Goal: Contribute content: Contribute content

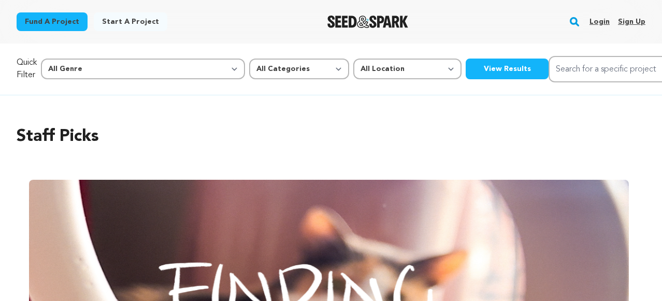
scroll to position [0, 1177]
click at [601, 25] on link "Login" at bounding box center [599, 21] width 20 height 17
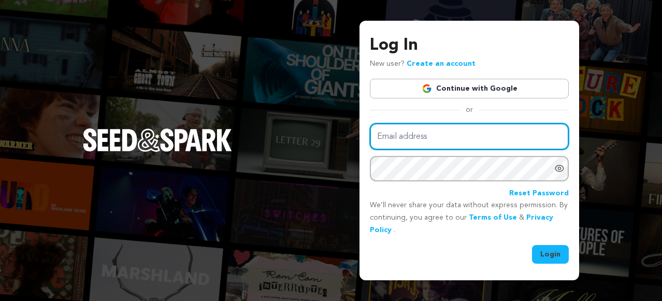
click at [396, 138] on input "Email address" at bounding box center [469, 136] width 199 height 26
type input "mariya.somova@gmail.com"
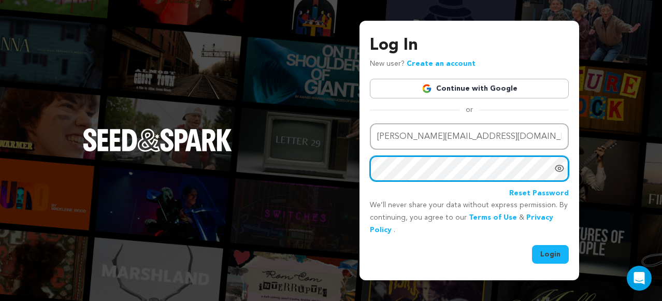
click at [532, 245] on button "Login" at bounding box center [550, 254] width 37 height 19
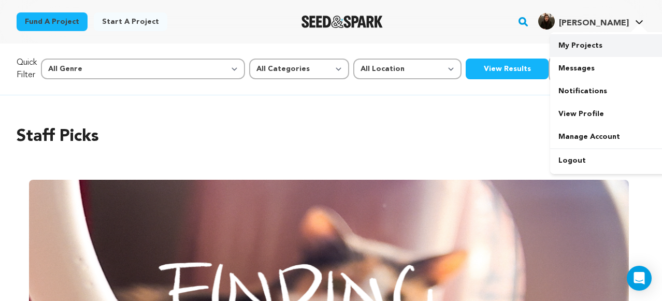
click at [576, 44] on link "My Projects" at bounding box center [608, 45] width 116 height 23
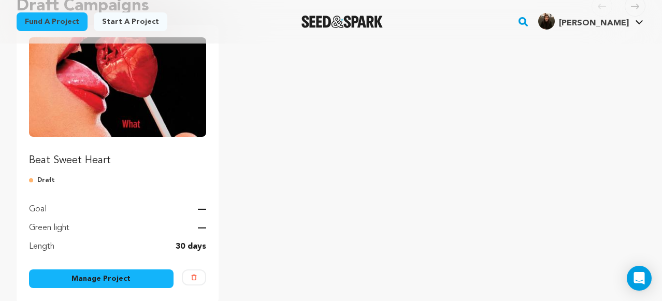
scroll to position [132, 0]
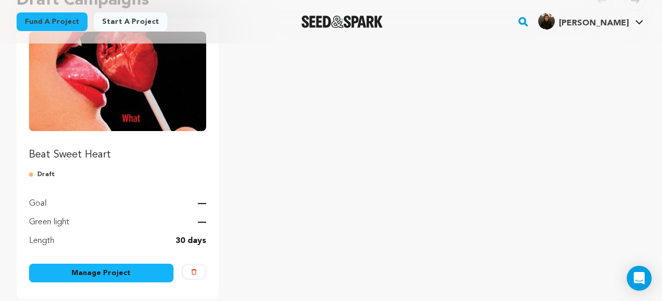
click at [104, 271] on link "Manage Project" at bounding box center [101, 273] width 144 height 19
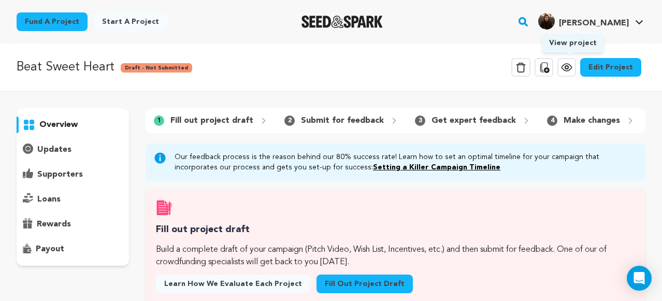
click at [571, 67] on icon at bounding box center [566, 67] width 12 height 12
click at [606, 62] on link "Edit Project" at bounding box center [610, 67] width 61 height 19
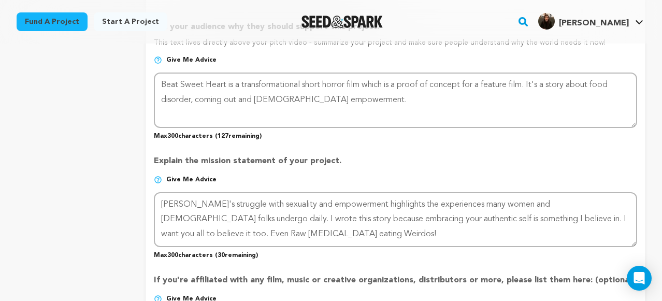
scroll to position [697, 0]
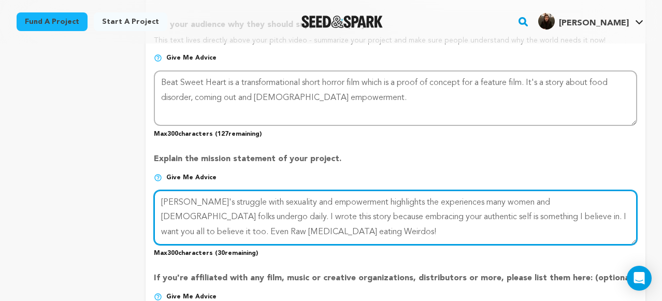
drag, startPoint x: 276, startPoint y: 228, endPoint x: 573, endPoint y: 219, distance: 296.8
click at [573, 219] on textarea at bounding box center [395, 217] width 483 height 55
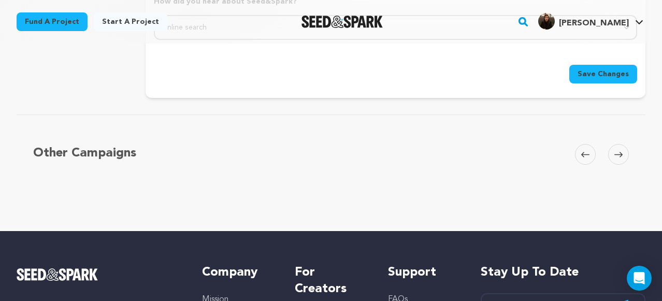
scroll to position [1160, 0]
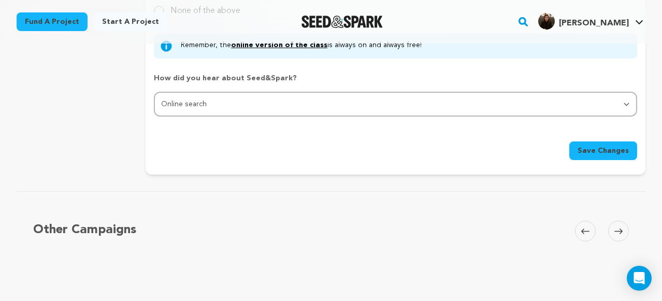
type textarea "Suzy's struggle with sexuality and empowerment highlights the experiences many …"
click at [610, 151] on span "Save Changes" at bounding box center [602, 150] width 51 height 10
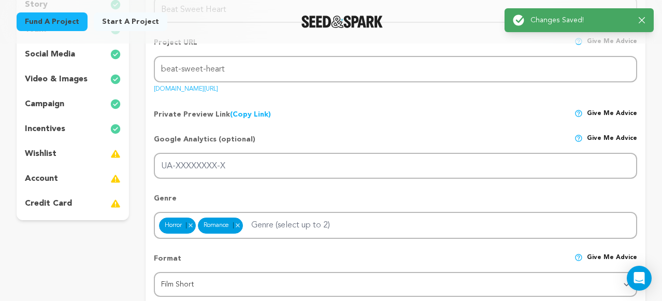
scroll to position [90, 0]
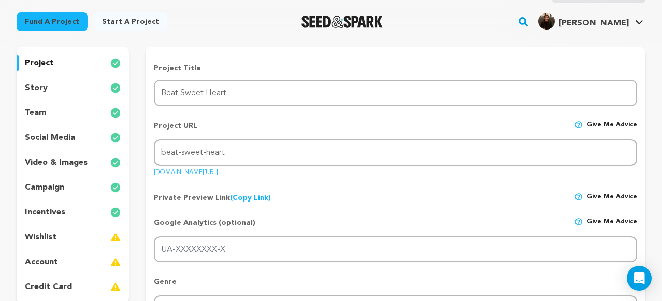
click at [53, 211] on p "incentives" at bounding box center [45, 212] width 40 height 12
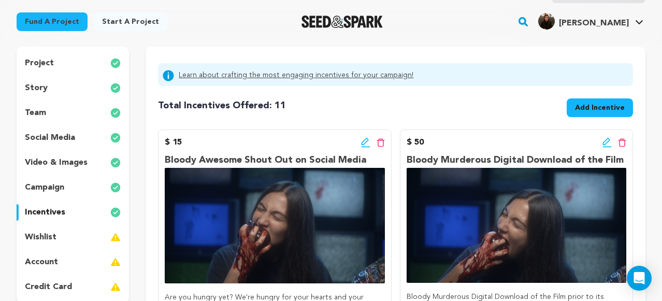
click at [366, 143] on icon at bounding box center [365, 142] width 9 height 10
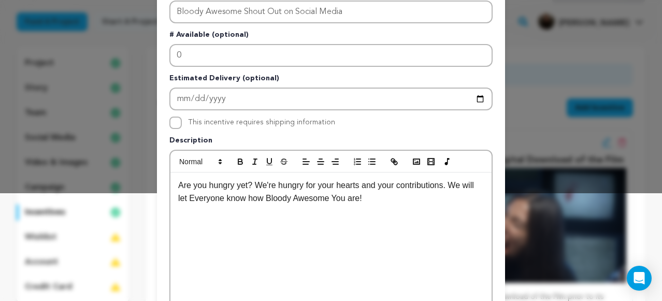
scroll to position [116, 0]
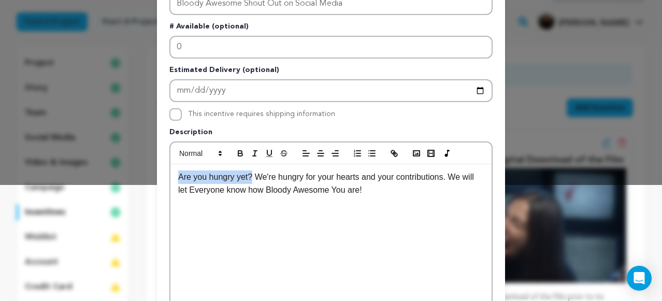
drag, startPoint x: 253, startPoint y: 175, endPoint x: 139, endPoint y: 170, distance: 113.5
click at [139, 170] on div "Edit Incentive Close modal Pledge Level (USD) 15 Title Bloody Awesome Shout Out…" at bounding box center [331, 214] width 662 height 661
click at [306, 245] on div "Are you hungry yet? We're hungry for your hearts and your contributions. We wil…" at bounding box center [330, 241] width 321 height 155
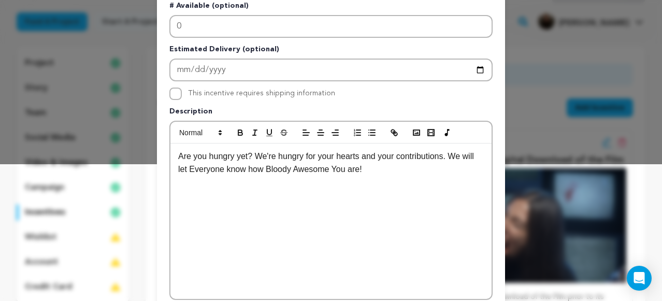
scroll to position [142, 0]
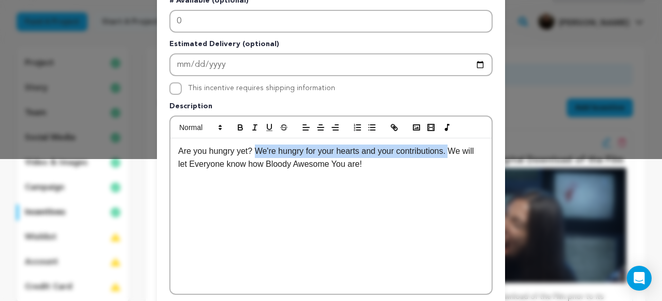
drag, startPoint x: 454, startPoint y: 154, endPoint x: 256, endPoint y: 150, distance: 197.8
click at [256, 150] on p "Are you hungry yet? We're hungry for your hearts and your contributions. We wil…" at bounding box center [330, 157] width 305 height 26
click at [238, 127] on icon "button" at bounding box center [240, 128] width 4 height 3
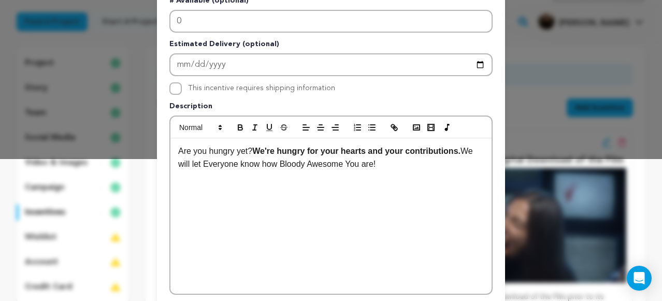
click at [406, 191] on div "Are you hungry yet? We're hungry for your hearts and your contributions. We wil…" at bounding box center [330, 215] width 321 height 155
click at [370, 153] on strong "We're hungry for your hearts and your contributions." at bounding box center [356, 151] width 208 height 9
click at [266, 167] on p "Are you hungry yet? We're hungry for your hearts, shares and your contributions…" at bounding box center [330, 157] width 305 height 26
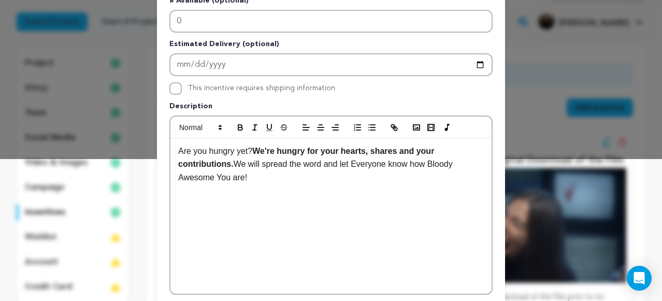
click at [234, 163] on strong "We're hungry for your hearts, shares and your contributions." at bounding box center [307, 158] width 258 height 22
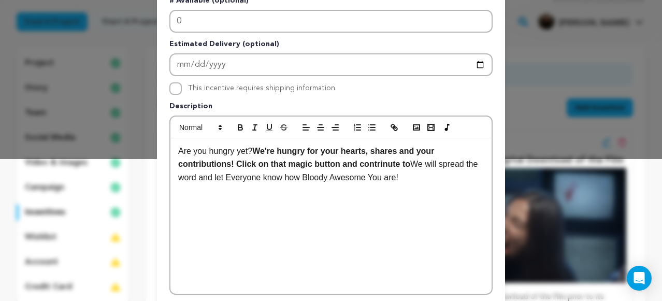
click at [389, 164] on strong "We're hungry for your hearts, shares and your contributions! Click on that magi…" at bounding box center [307, 158] width 258 height 22
click at [419, 167] on p "Are you hungry yet? We're hungry for your hearts, shares and your contributions…" at bounding box center [330, 164] width 305 height 40
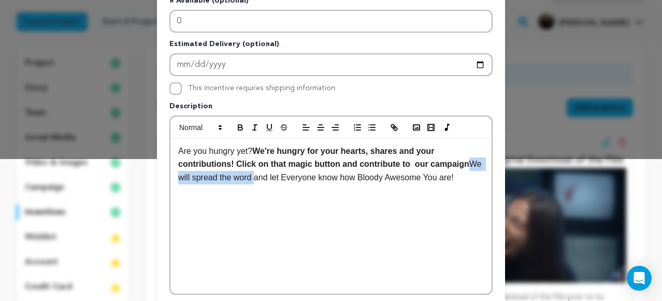
drag, startPoint x: 270, startPoint y: 177, endPoint x: 179, endPoint y: 177, distance: 90.6
click at [179, 177] on p "Are you hungry yet? We're hungry for your hearts, shares and your contributions…" at bounding box center [330, 164] width 305 height 40
drag, startPoint x: 239, startPoint y: 178, endPoint x: 226, endPoint y: 177, distance: 13.5
click at [226, 177] on p "Are you hungry yet? We're hungry for your hearts, shares and your contributions…" at bounding box center [330, 164] width 305 height 40
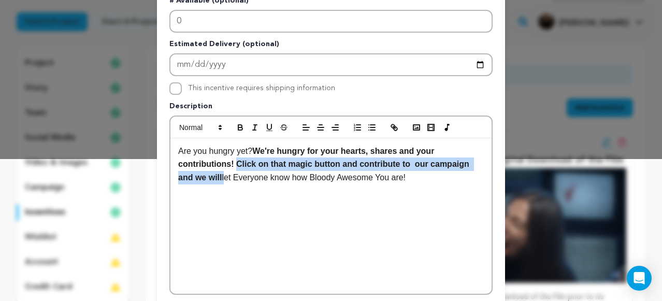
drag, startPoint x: 224, startPoint y: 179, endPoint x: 238, endPoint y: 167, distance: 18.3
click at [238, 167] on p "Are you hungry yet? We're hungry for your hearts, shares and your contributions…" at bounding box center [330, 164] width 305 height 40
click at [244, 124] on icon "button" at bounding box center [240, 127] width 9 height 9
click at [243, 128] on icon "button" at bounding box center [240, 127] width 9 height 9
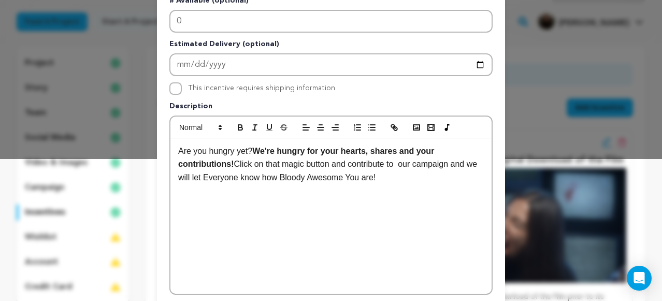
click at [301, 215] on div "Are you hungry yet? We're hungry for your hearts, shares and your contributions…" at bounding box center [330, 215] width 321 height 155
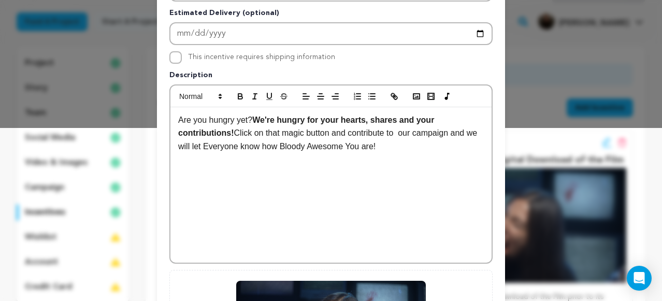
scroll to position [174, 0]
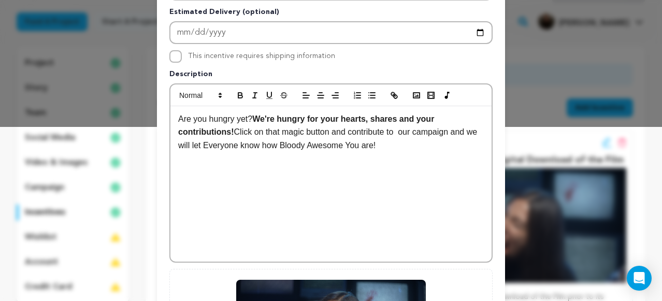
drag, startPoint x: 295, startPoint y: 146, endPoint x: 395, endPoint y: 141, distance: 100.5
click at [395, 141] on p "Are you hungry yet? We're hungry for your hearts, shares and your contributions…" at bounding box center [330, 132] width 305 height 40
click at [238, 95] on icon "button" at bounding box center [240, 94] width 4 height 3
click at [424, 154] on div "Are you hungry yet? We're hungry for your hearts, shares and your contributions…" at bounding box center [330, 183] width 321 height 155
drag, startPoint x: 204, startPoint y: 145, endPoint x: 295, endPoint y: 143, distance: 90.6
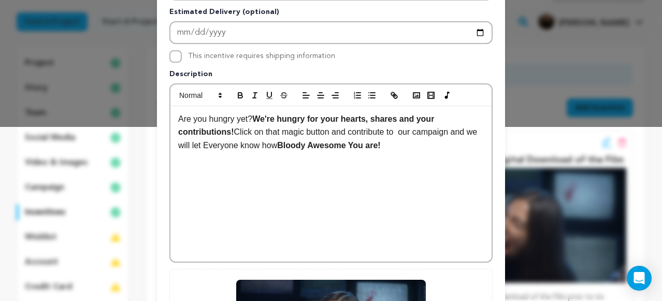
click at [294, 143] on p "Are you hungry yet? We're hungry for your hearts, shares and your contributions…" at bounding box center [330, 132] width 305 height 40
click at [297, 163] on div "Are you hungry yet? We're hungry for your hearts, shares and your contributions…" at bounding box center [330, 183] width 321 height 155
click at [291, 146] on p "Are you hungry yet? We're hungry for your hearts, shares and your contributions…" at bounding box center [330, 132] width 305 height 40
click at [338, 166] on div "Are you hungry yet? We're hungry for your hearts, shares and your contributions…" at bounding box center [330, 183] width 321 height 155
drag, startPoint x: 396, startPoint y: 143, endPoint x: 294, endPoint y: 151, distance: 102.3
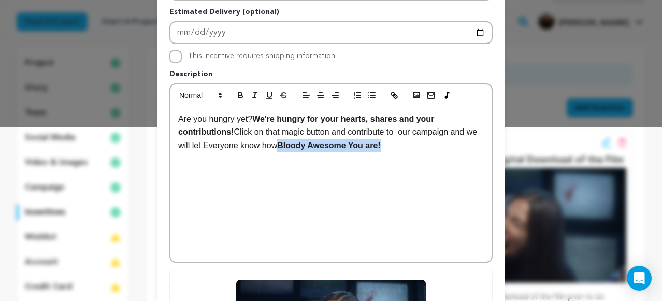
click at [294, 151] on p "Are you hungry yet? We're hungry for your hearts, shares and your contributions…" at bounding box center [330, 132] width 305 height 40
click at [237, 97] on icon "button" at bounding box center [240, 95] width 9 height 9
click at [328, 194] on div "Are you hungry yet? We're hungry for your hearts, shares and your contributions…" at bounding box center [330, 183] width 321 height 155
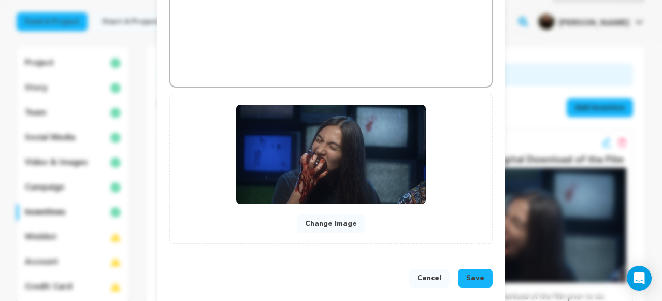
scroll to position [361, 0]
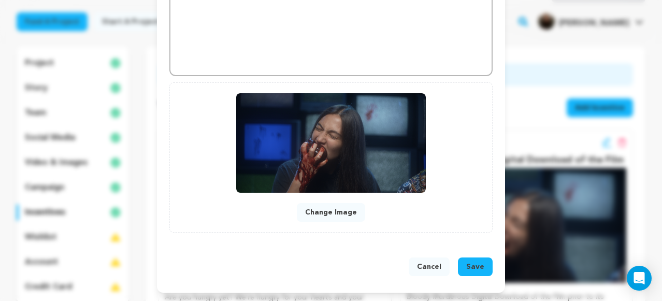
click at [489, 266] on button "Save" at bounding box center [475, 266] width 35 height 19
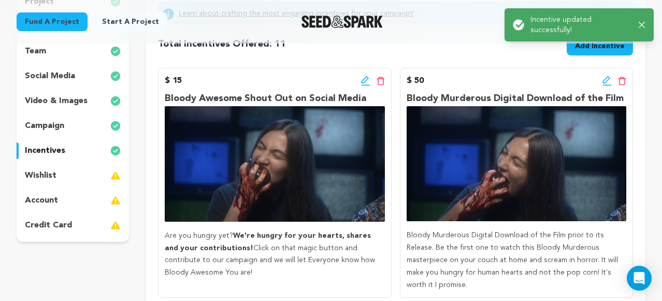
scroll to position [158, 0]
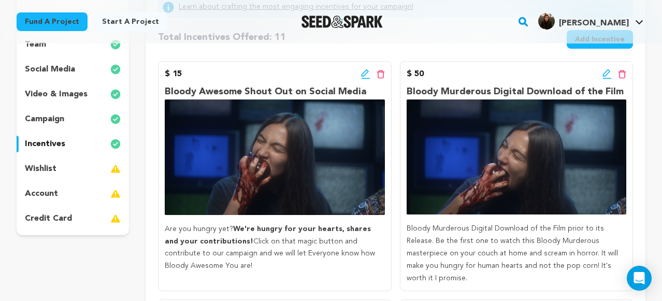
click at [607, 76] on icon at bounding box center [606, 74] width 9 height 10
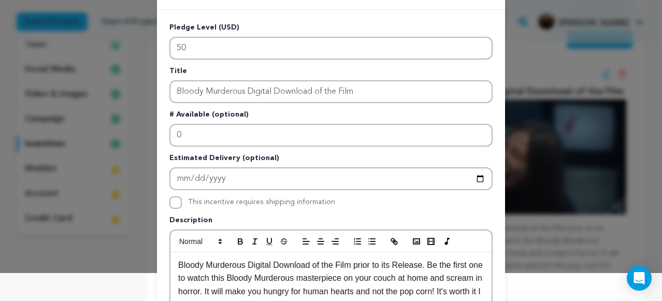
scroll to position [30, 0]
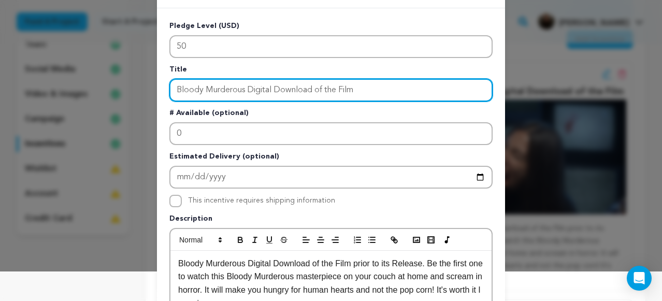
click at [373, 90] on input "Bloody Murderous Digital Download of the Film" at bounding box center [330, 90] width 323 height 23
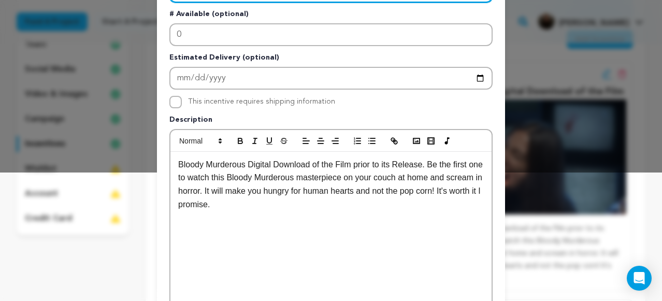
scroll to position [129, 0]
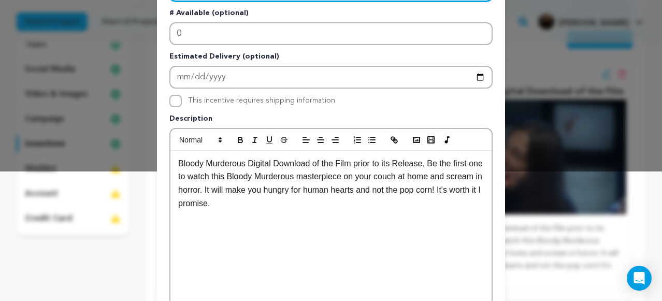
type input "Bloody Murderous Digital Download of the Film and Shout Out"
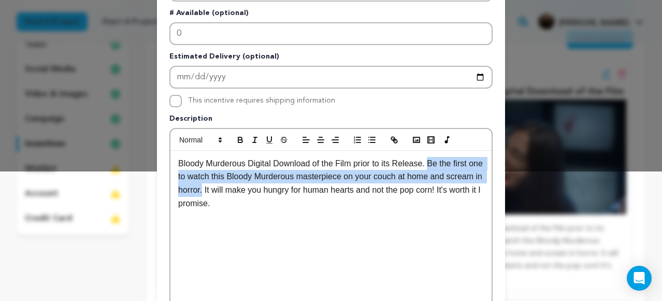
drag, startPoint x: 242, startPoint y: 191, endPoint x: 431, endPoint y: 163, distance: 191.0
click at [431, 163] on p "Bloody Murderous Digital Download of the Film prior to its Release. Be the firs…" at bounding box center [330, 183] width 305 height 53
click at [246, 140] on button "button" at bounding box center [240, 140] width 14 height 12
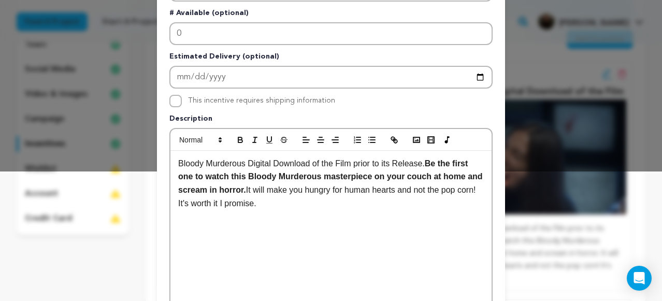
click at [328, 212] on div "Bloody Murderous Digital Download of the Film prior to its Release. Be the firs…" at bounding box center [330, 228] width 321 height 155
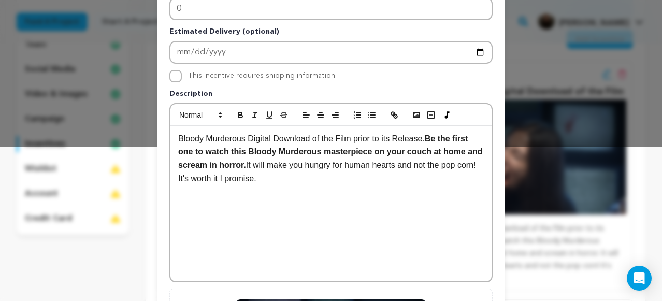
scroll to position [156, 0]
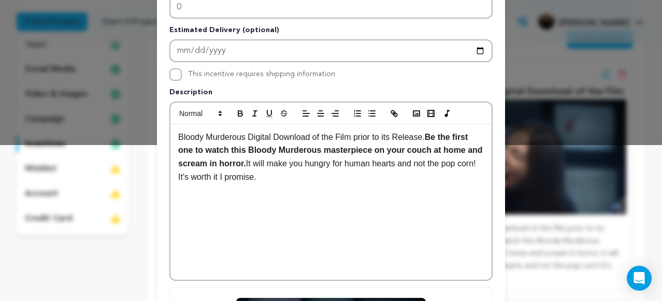
click at [434, 151] on strong "Be the first one to watch this Bloody Murderous masterpiece on your couch at ho…" at bounding box center [331, 150] width 306 height 35
click at [197, 177] on p "Bloody Murderous Digital Download of the Film prior to its Release. Be the firs…" at bounding box center [330, 156] width 305 height 53
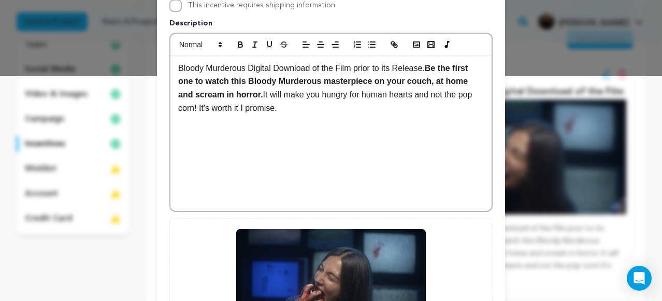
scroll to position [361, 0]
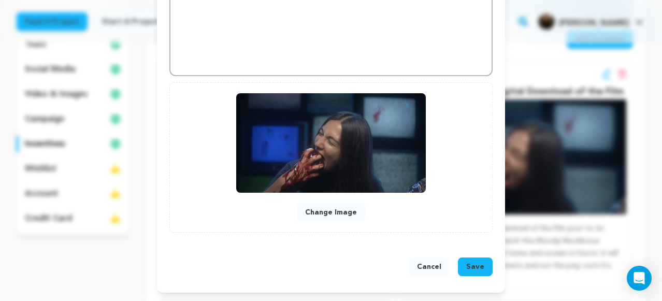
click at [475, 268] on span "Save" at bounding box center [475, 266] width 18 height 10
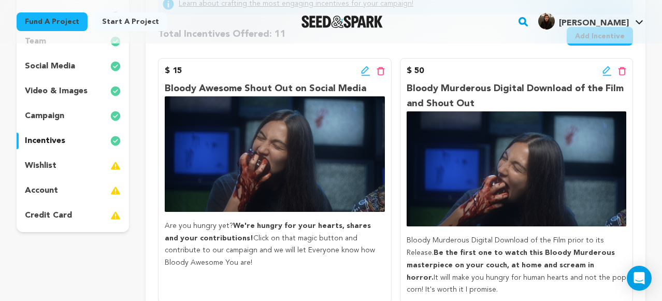
scroll to position [165, 0]
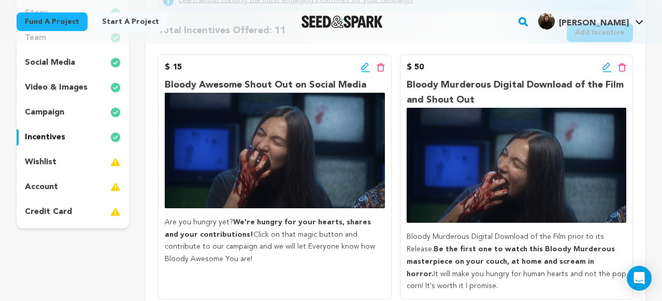
click at [365, 67] on icon at bounding box center [364, 66] width 7 height 7
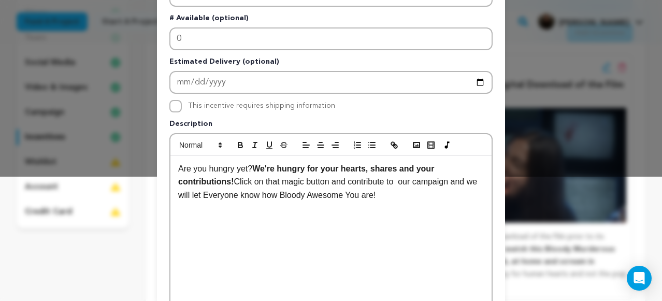
scroll to position [125, 0]
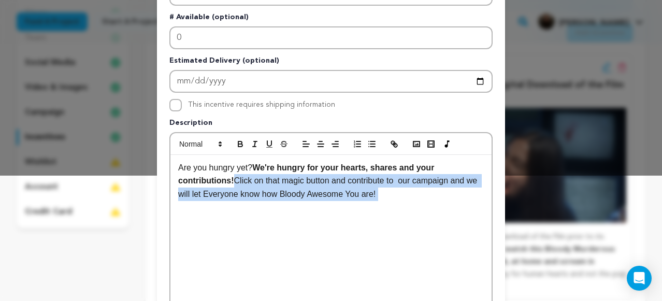
drag, startPoint x: 393, startPoint y: 194, endPoint x: 239, endPoint y: 180, distance: 154.4
click at [238, 179] on p "Are you hungry yet? We're hungry for your hearts, shares and your contributions…" at bounding box center [330, 181] width 305 height 40
copy p "Click on that magic button and contribute to our campaign and we will let Every…"
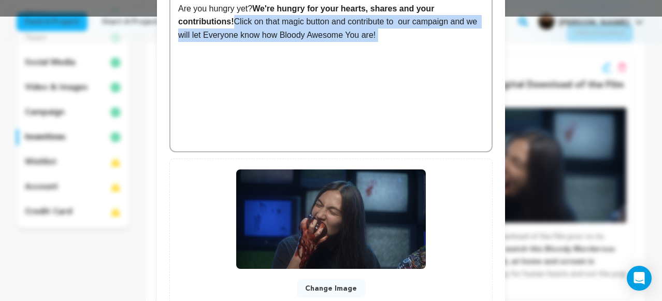
scroll to position [361, 0]
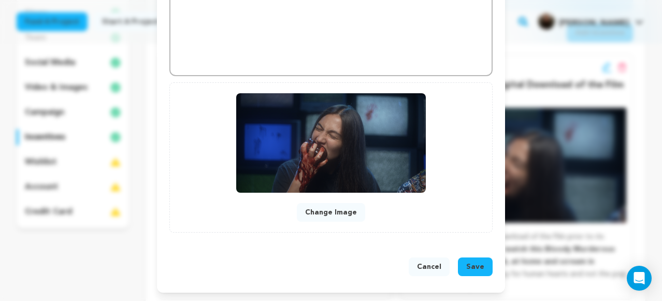
click at [483, 269] on span "Save" at bounding box center [475, 266] width 18 height 10
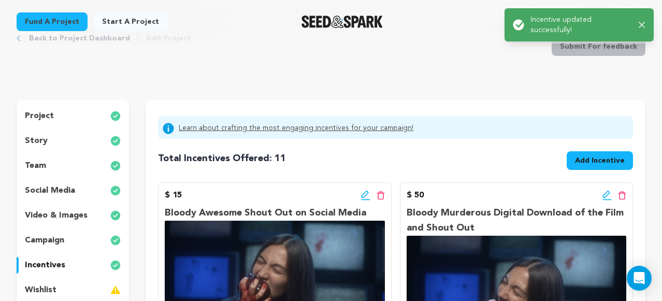
scroll to position [0, 0]
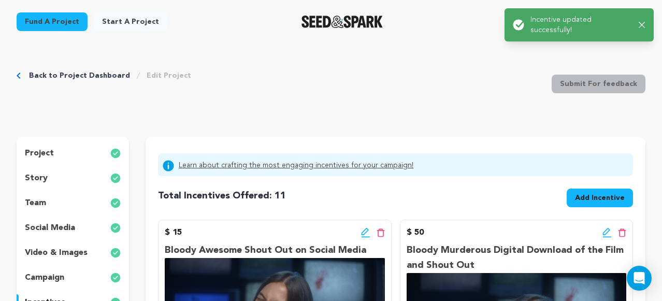
click at [605, 229] on icon at bounding box center [606, 232] width 9 height 10
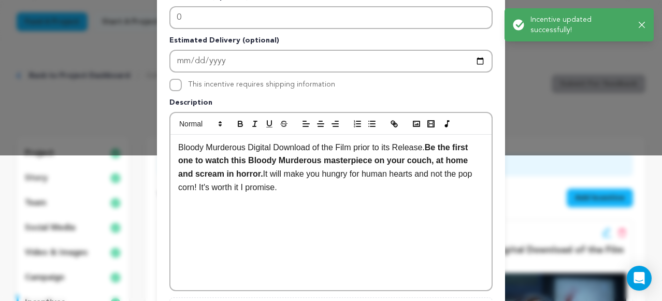
scroll to position [147, 0]
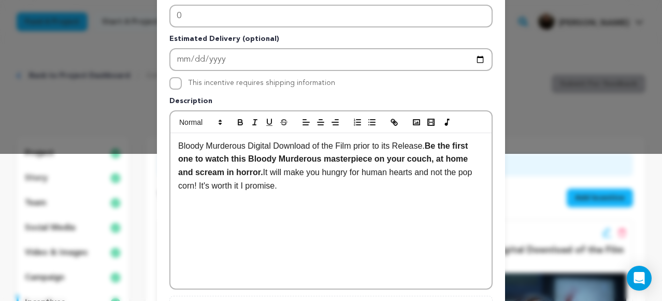
click at [290, 185] on p "Bloody Murderous Digital Download of the Film prior to its Release. Be the firs…" at bounding box center [330, 165] width 305 height 53
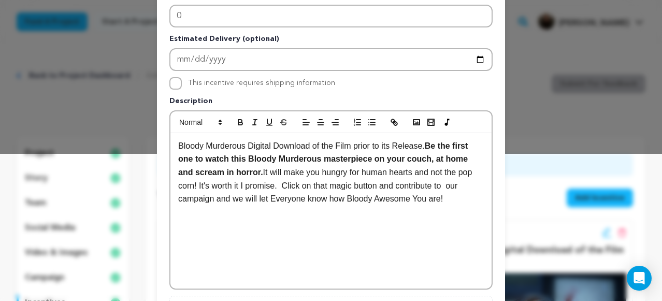
scroll to position [0, 0]
click at [284, 185] on p "Bloody Murderous Digital Download of the Film prior to its Release. Be the firs…" at bounding box center [330, 172] width 305 height 66
click at [396, 186] on p "Bloody Murderous Digital Download of the Film prior to its Release. Be the firs…" at bounding box center [330, 172] width 305 height 66
click at [215, 201] on p "Bloody Murderous Digital Download of the Film prior to its Release. Be the firs…" at bounding box center [330, 172] width 305 height 66
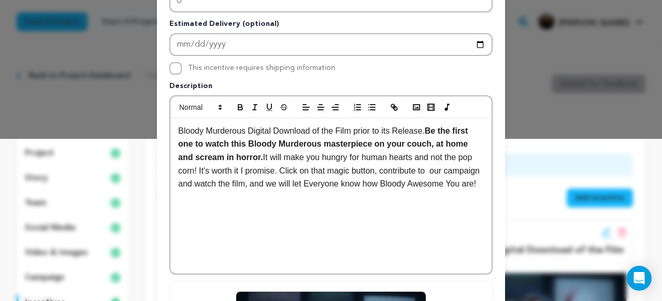
click at [438, 170] on p "Bloody Murderous Digital Download of the Film prior to its Release. Be the firs…" at bounding box center [330, 157] width 305 height 66
drag, startPoint x: 305, startPoint y: 184, endPoint x: 289, endPoint y: 185, distance: 16.6
click at [289, 185] on p "Bloody Murderous Digital Download of the Film prior to its Release. Be the firs…" at bounding box center [330, 157] width 305 height 66
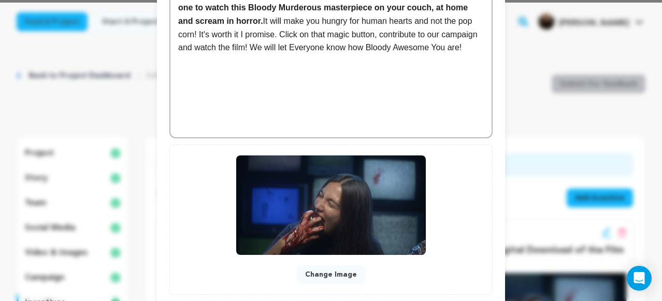
scroll to position [361, 0]
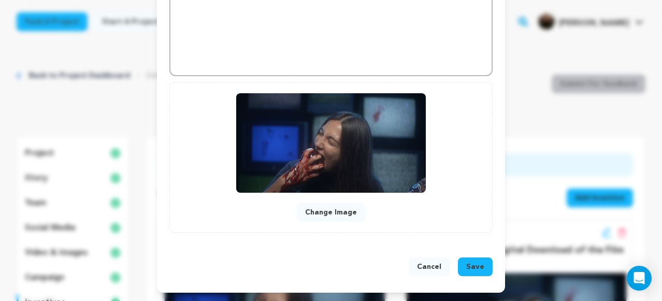
click at [487, 271] on button "Save" at bounding box center [475, 266] width 35 height 19
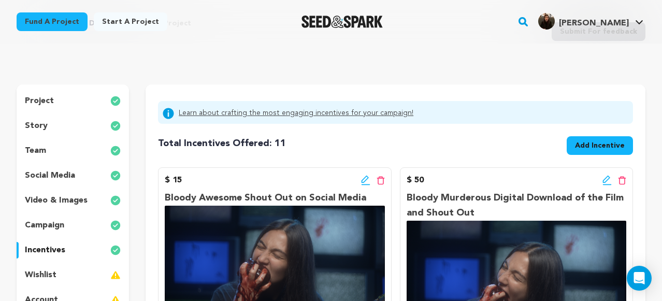
scroll to position [42, 0]
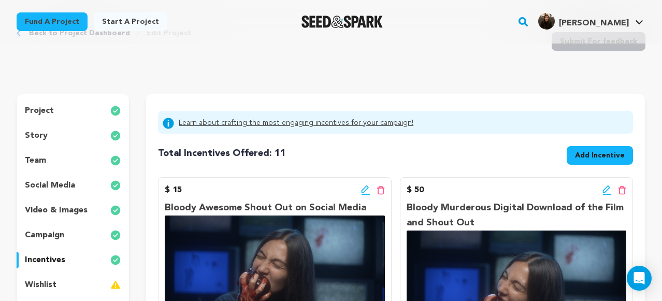
click at [609, 188] on icon at bounding box center [606, 190] width 9 height 10
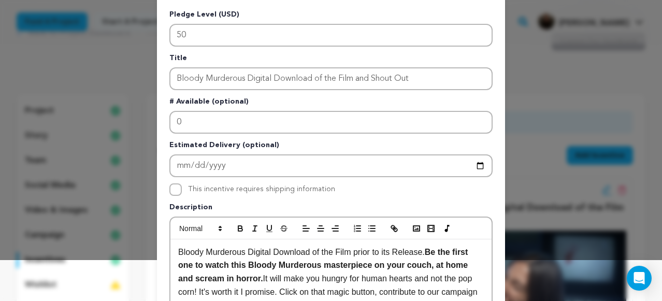
scroll to position [52, 0]
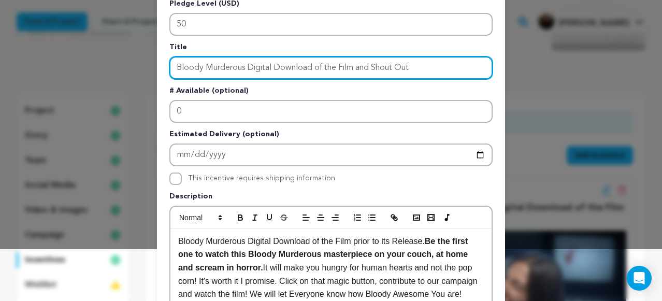
drag, startPoint x: 415, startPoint y: 68, endPoint x: 354, endPoint y: 68, distance: 61.1
click at [354, 68] on input "Bloody Murderous Digital Download of the Film and Shout Out" at bounding box center [330, 67] width 323 height 23
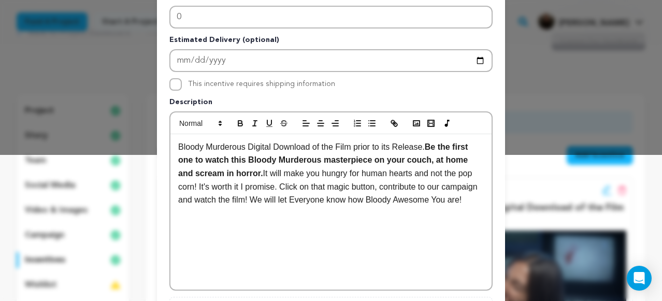
scroll to position [147, 0]
type input "Bloody Murderous Digital Download of the Film"
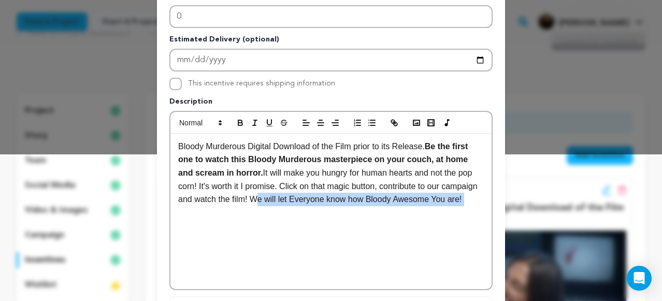
drag, startPoint x: 211, startPoint y: 213, endPoint x: 291, endPoint y: 204, distance: 80.8
click at [291, 204] on p "Bloody Murderous Digital Download of the Film prior to its Release. Be the firs…" at bounding box center [330, 173] width 305 height 66
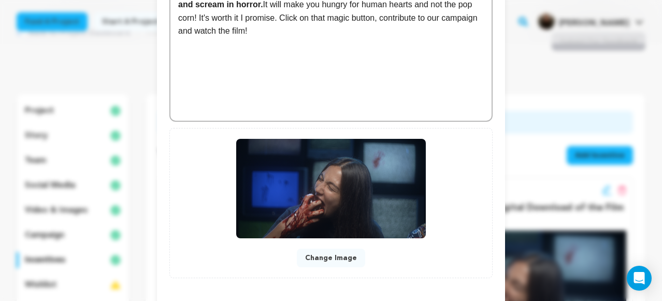
scroll to position [361, 0]
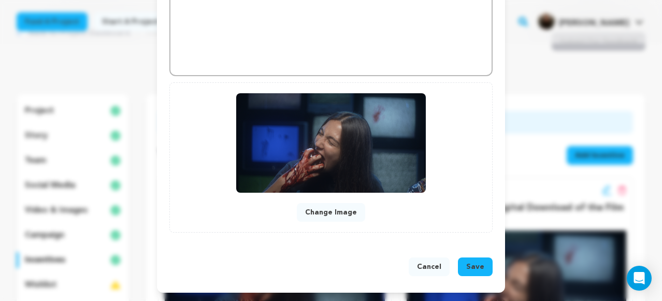
click at [471, 265] on span "Save" at bounding box center [475, 266] width 18 height 10
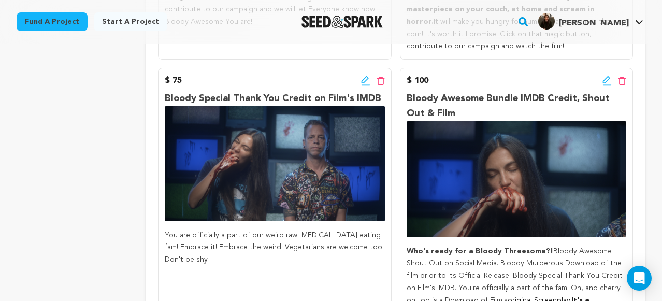
scroll to position [399, 0]
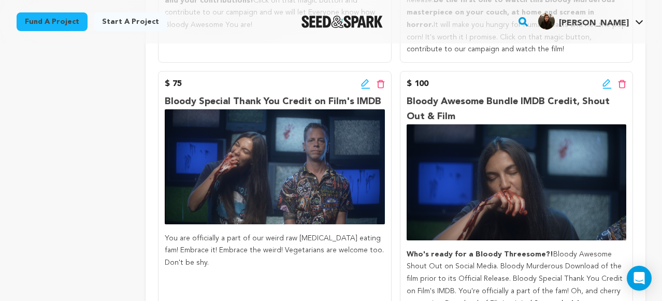
click at [364, 81] on icon at bounding box center [365, 84] width 9 height 10
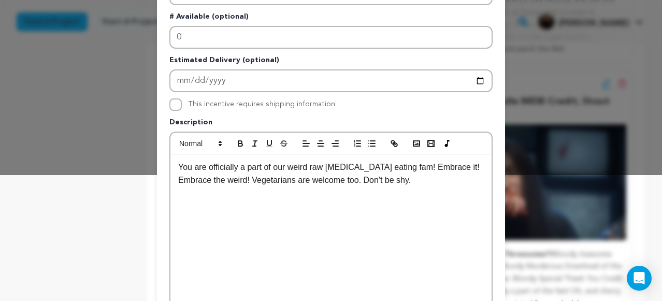
scroll to position [126, 0]
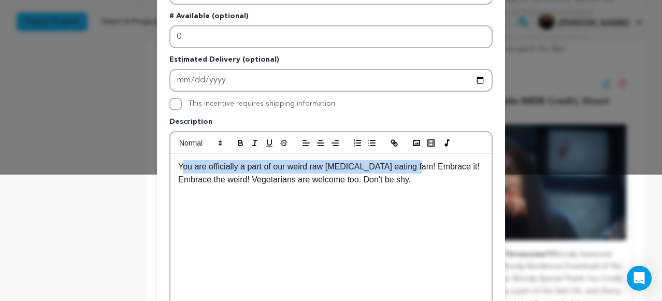
drag, startPoint x: 420, startPoint y: 167, endPoint x: 184, endPoint y: 163, distance: 236.1
click at [184, 162] on p "You are officially a part of our weird raw human heart eating fam! Embrace it! …" at bounding box center [330, 173] width 305 height 26
drag, startPoint x: 230, startPoint y: 142, endPoint x: 242, endPoint y: 103, distance: 40.5
click at [242, 103] on div "Pledge Level (USD) 75 Title Bloody Special Thank You Credit on Film's IMDB # Av…" at bounding box center [330, 195] width 323 height 543
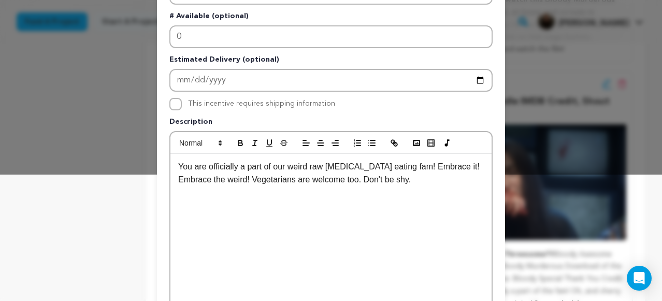
click at [413, 211] on div "You are officially a part of our weird raw human heart eating fam! Embrace it! …" at bounding box center [330, 231] width 321 height 155
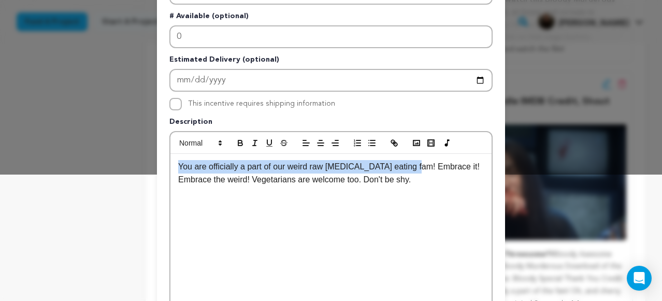
drag, startPoint x: 420, startPoint y: 166, endPoint x: 169, endPoint y: 165, distance: 251.1
click at [169, 165] on div "You are officially a part of our weird raw human heart eating fam! Embrace it! …" at bounding box center [330, 220] width 323 height 179
click at [237, 142] on icon "button" at bounding box center [240, 142] width 9 height 9
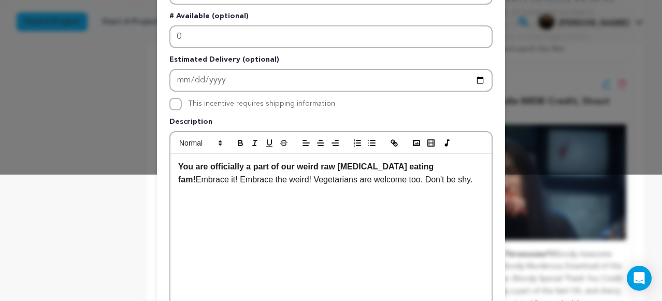
click at [363, 184] on p "You are officially a part of our weird raw human heart eating fam! Embrace it! …" at bounding box center [330, 173] width 305 height 26
click at [427, 181] on p "You are officially a part of our weird raw human heart eating fam! Embrace it! …" at bounding box center [330, 173] width 305 height 26
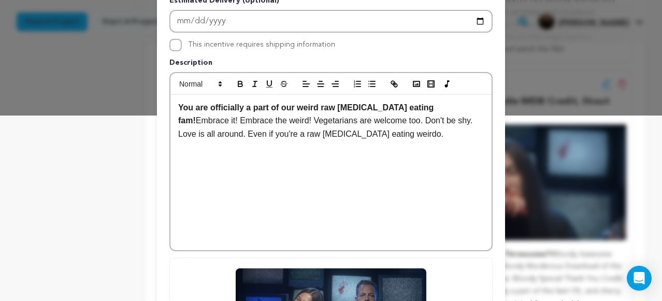
scroll to position [361, 0]
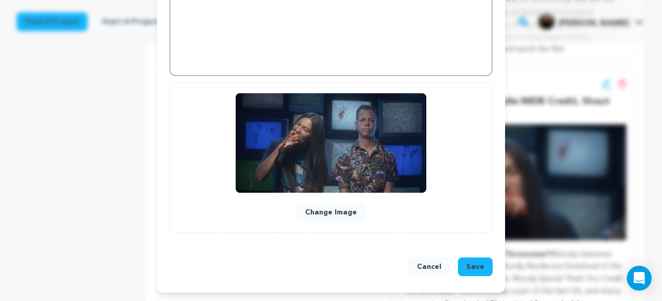
click at [471, 268] on span "Save" at bounding box center [475, 266] width 18 height 10
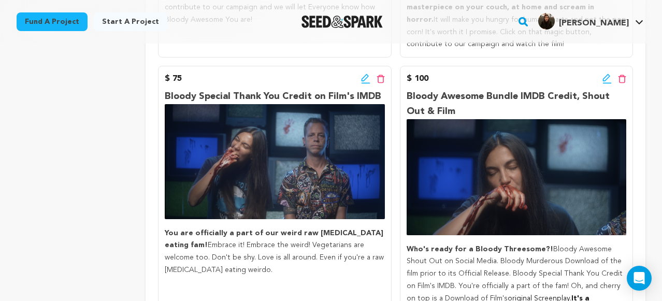
scroll to position [405, 0]
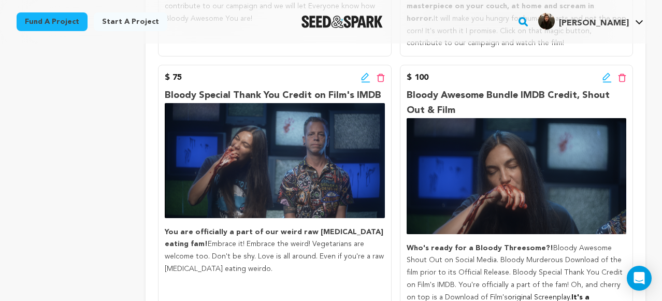
click at [363, 80] on icon at bounding box center [365, 77] width 9 height 10
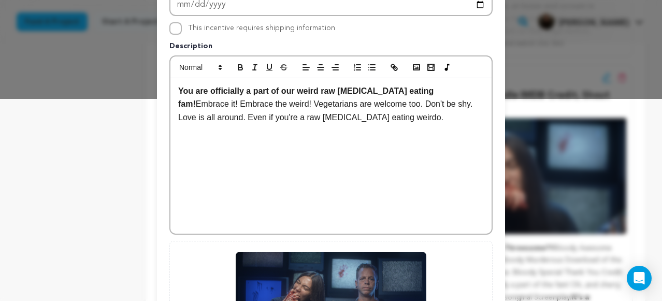
scroll to position [205, 0]
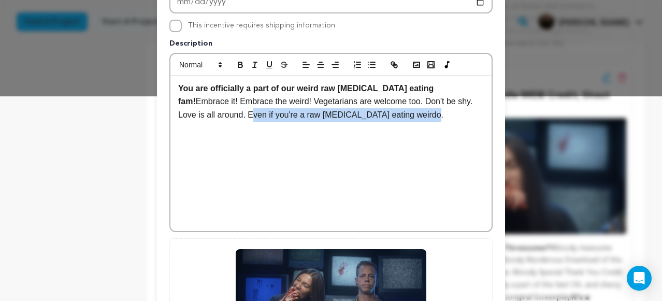
drag, startPoint x: 393, startPoint y: 113, endPoint x: 210, endPoint y: 116, distance: 183.3
click at [210, 116] on p "You are officially a part of our weird raw human heart eating fam! Embrace it! …" at bounding box center [330, 102] width 305 height 40
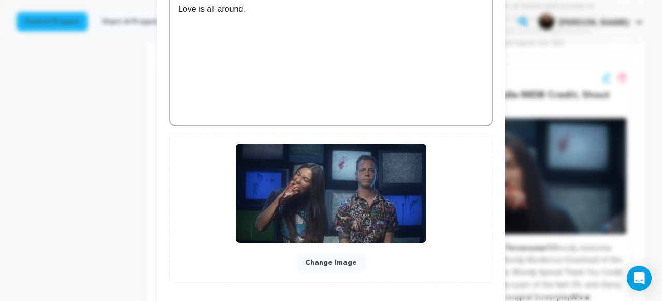
scroll to position [361, 0]
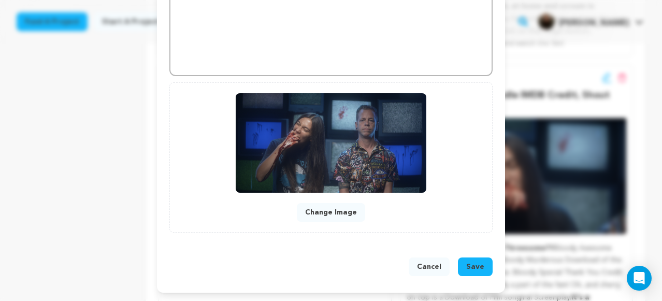
click at [475, 265] on span "Save" at bounding box center [475, 266] width 18 height 10
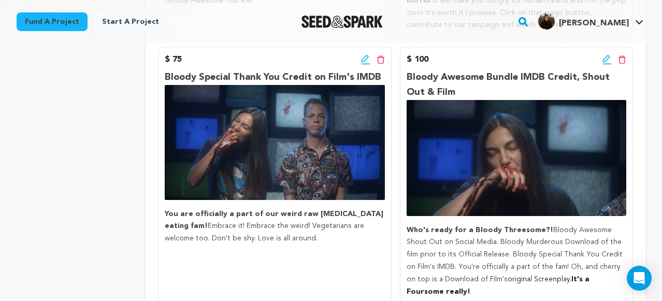
scroll to position [424, 0]
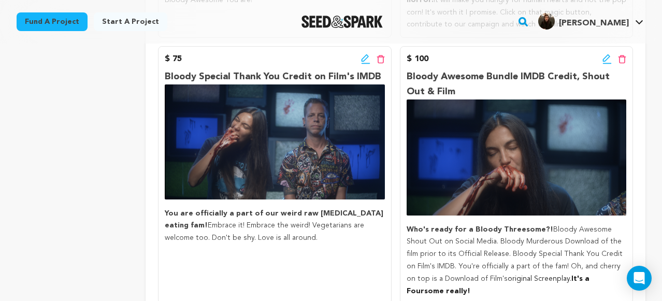
click at [607, 63] on icon at bounding box center [607, 63] width 9 height 1
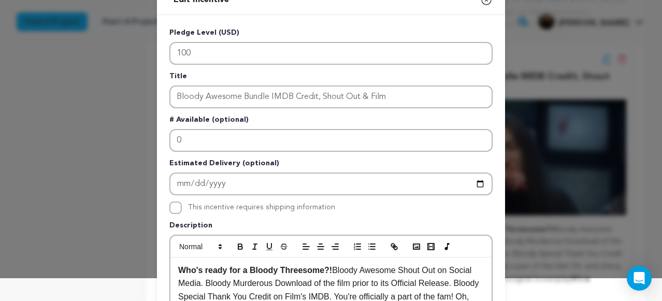
scroll to position [24, 0]
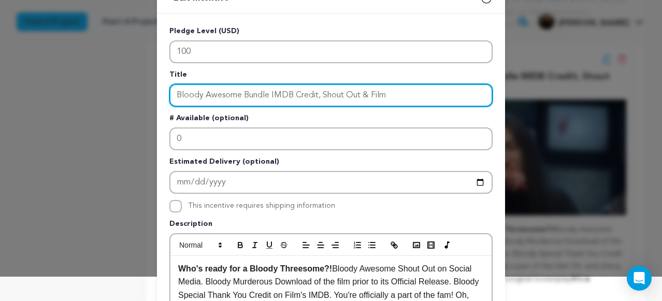
click at [271, 93] on input "Bloody Awesome Bundle IMDB Credit, Shout Out & Film" at bounding box center [330, 95] width 323 height 23
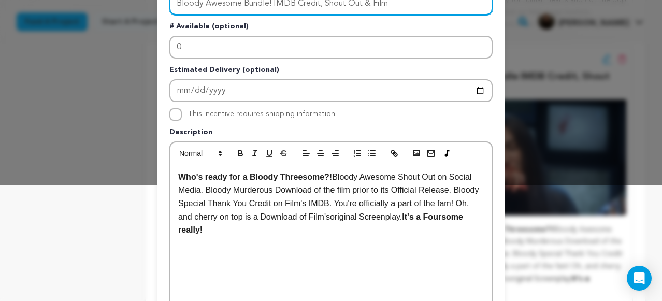
scroll to position [118, 0]
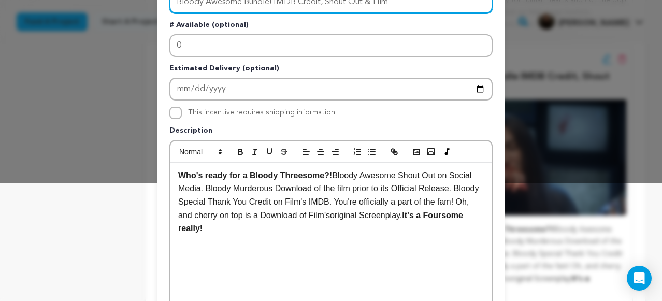
type input "Bloody Awesome Bundle! IMDB Credit, Shout Out & Film"
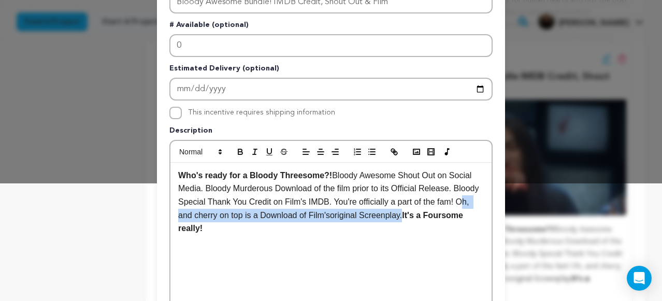
drag, startPoint x: 198, startPoint y: 214, endPoint x: 441, endPoint y: 212, distance: 242.8
click at [441, 212] on p "Who's ready for a Bloody Threesome?! Bloody Awesome Shout Out on Social Media. …" at bounding box center [330, 202] width 305 height 66
click at [237, 149] on icon "button" at bounding box center [240, 151] width 9 height 9
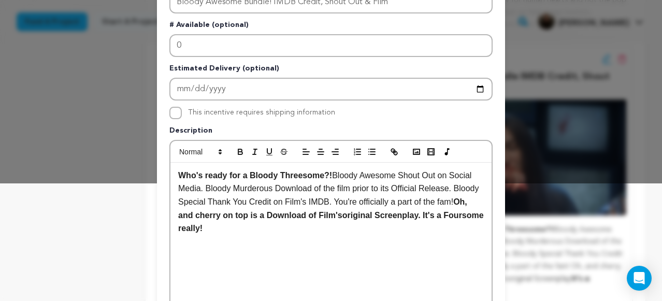
click at [396, 244] on div "Who's ready for a Bloody Threesome?! Bloody Awesome Shout Out on Social Media. …" at bounding box center [330, 240] width 321 height 155
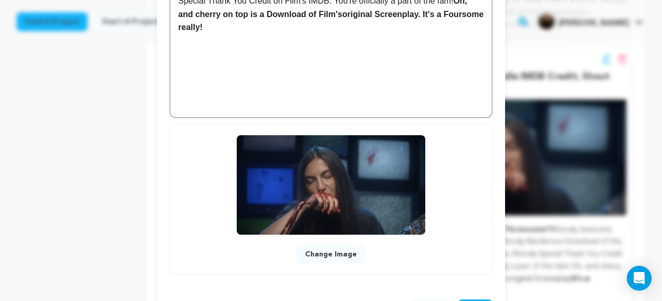
scroll to position [361, 0]
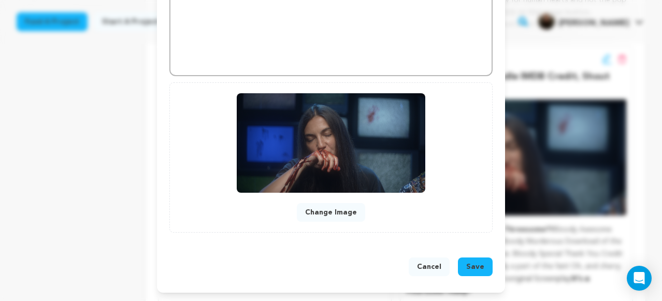
click at [476, 266] on span "Save" at bounding box center [475, 266] width 18 height 10
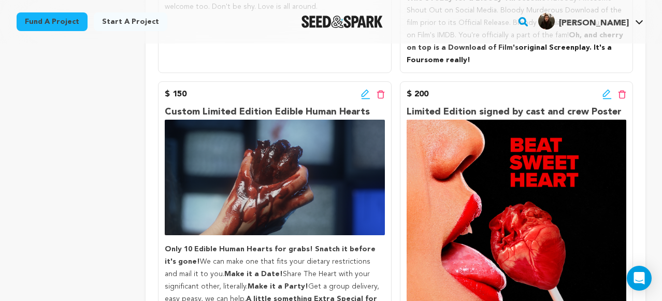
scroll to position [621, 0]
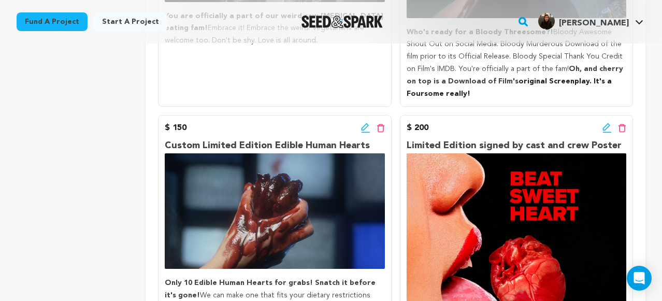
click at [364, 123] on icon at bounding box center [365, 128] width 9 height 10
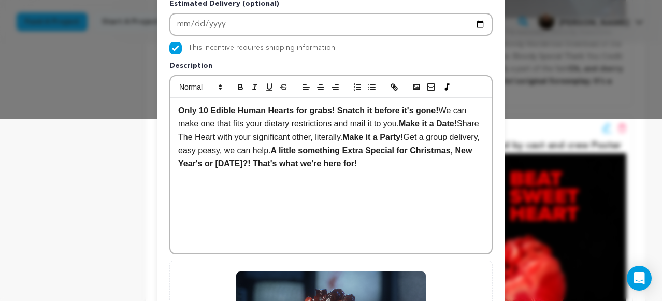
scroll to position [183, 0]
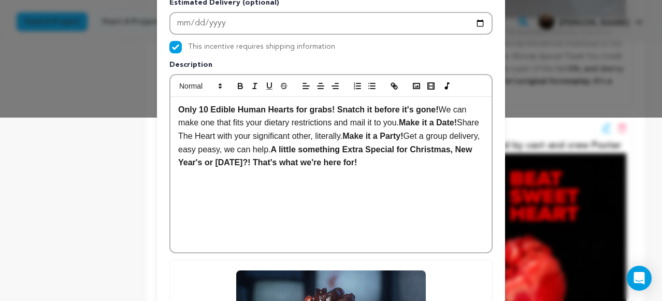
drag, startPoint x: 405, startPoint y: 120, endPoint x: 442, endPoint y: 106, distance: 39.3
click at [442, 106] on p "Only 10 Edible Human Hearts for grabs! Snatch it before it's gone! We can make …" at bounding box center [330, 136] width 305 height 66
click at [243, 81] on icon "button" at bounding box center [240, 85] width 9 height 9
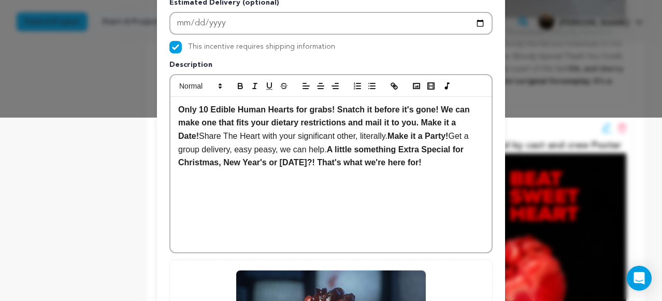
click at [320, 170] on div "Only 10 Edible Human Hearts for grabs! Snatch it before it's gone! We can make …" at bounding box center [330, 174] width 321 height 155
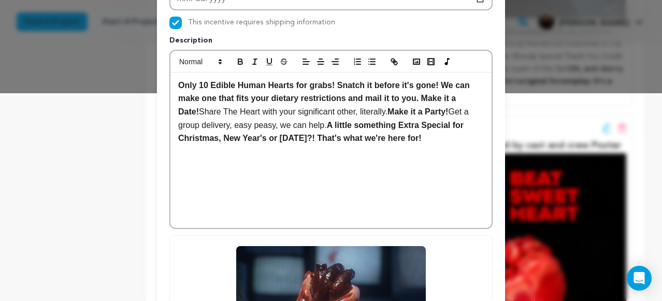
scroll to position [210, 0]
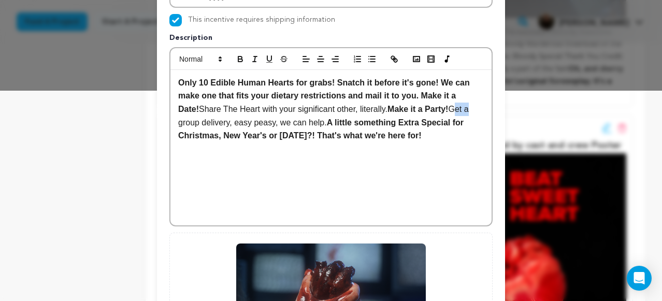
drag, startPoint x: 481, startPoint y: 111, endPoint x: 464, endPoint y: 110, distance: 16.6
click at [464, 111] on p "Only 10 Edible Human Hearts for grabs! Snatch it before it's gone! We can make …" at bounding box center [330, 109] width 305 height 66
drag, startPoint x: 345, startPoint y: 124, endPoint x: 316, endPoint y: 125, distance: 28.5
click at [316, 125] on p "Only 10 Edible Human Hearts for grabs! Snatch it before it's gone! We can make …" at bounding box center [330, 109] width 305 height 66
drag, startPoint x: 199, startPoint y: 123, endPoint x: 464, endPoint y: 105, distance: 265.7
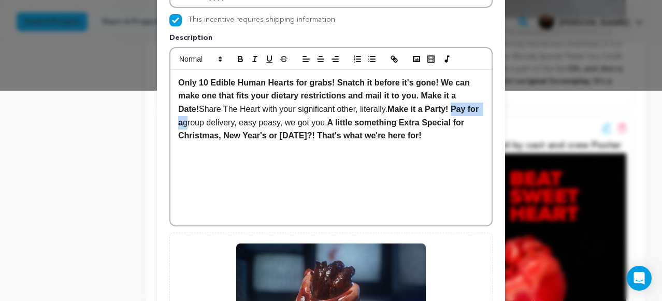
click at [464, 105] on p "Only 10 Edible Human Hearts for grabs! Snatch it before it's gone! We can make …" at bounding box center [330, 109] width 305 height 66
click at [240, 65] on button "button" at bounding box center [240, 59] width 14 height 12
click at [239, 60] on icon "button" at bounding box center [240, 58] width 9 height 9
click at [212, 125] on p "Only 10 Edible Human Hearts for grabs! Snatch it before it's gone! We can make …" at bounding box center [330, 109] width 305 height 66
drag, startPoint x: 254, startPoint y: 123, endPoint x: 461, endPoint y: 105, distance: 207.9
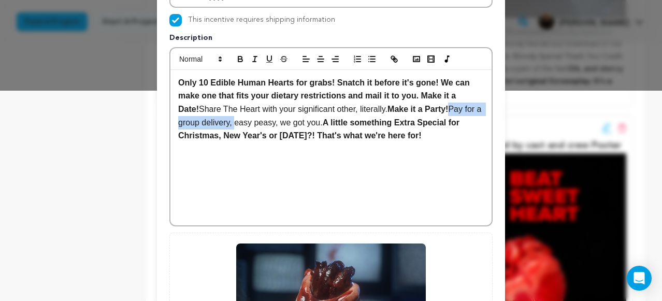
click at [461, 105] on p "Only 10 Edible Human Hearts for grabs! Snatch it before it's gone! We can make …" at bounding box center [330, 109] width 305 height 66
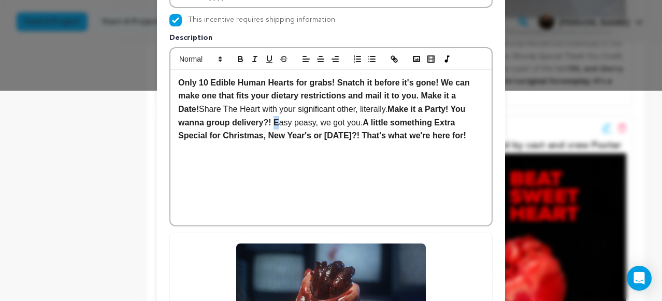
click at [278, 122] on p "Only 10 Edible Human Hearts for grabs! Snatch it before it's gone! We can make …" at bounding box center [330, 109] width 305 height 66
click at [243, 60] on icon "button" at bounding box center [240, 58] width 9 height 9
click at [324, 164] on div "Only 10 Edible Human Hearts for grabs! Snatch it before it's gone! We can make …" at bounding box center [330, 147] width 321 height 155
drag, startPoint x: 270, startPoint y: 123, endPoint x: 463, endPoint y: 106, distance: 193.3
click at [463, 106] on strong "Make it a Party! You wanna group delivery?!" at bounding box center [322, 116] width 289 height 22
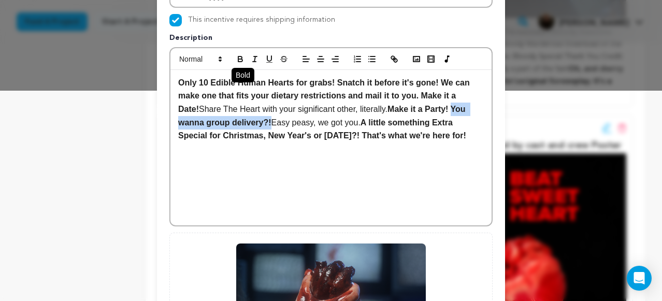
click at [237, 55] on icon "button" at bounding box center [240, 58] width 9 height 9
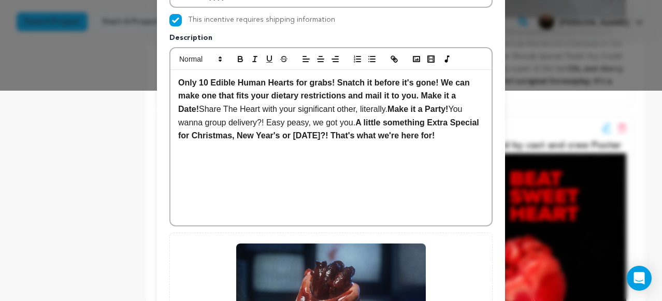
click at [284, 166] on div "Only 10 Edible Human Hearts for grabs! Snatch it before it's gone! We can make …" at bounding box center [330, 147] width 321 height 155
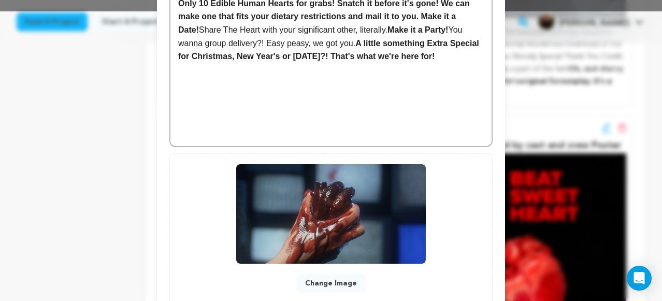
scroll to position [361, 0]
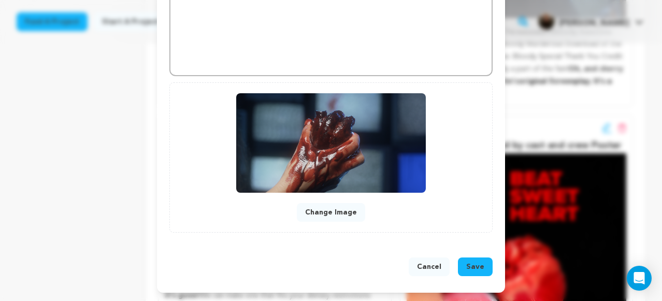
click at [479, 267] on span "Save" at bounding box center [475, 266] width 18 height 10
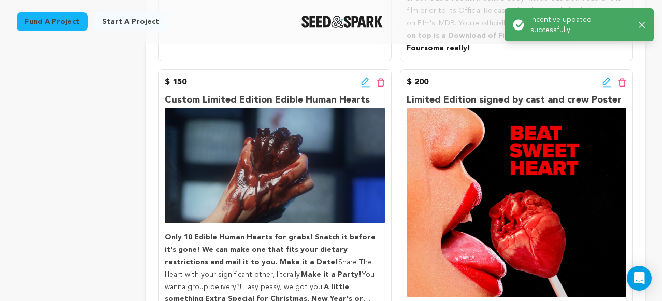
scroll to position [668, 0]
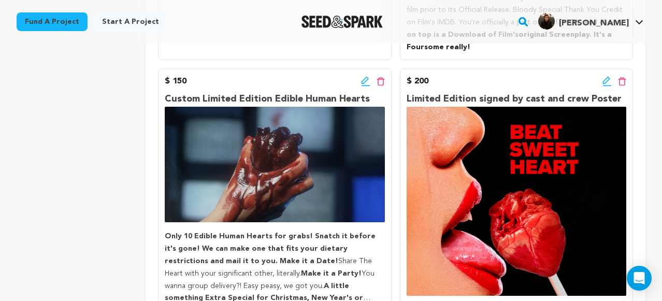
click at [364, 76] on icon at bounding box center [365, 81] width 9 height 10
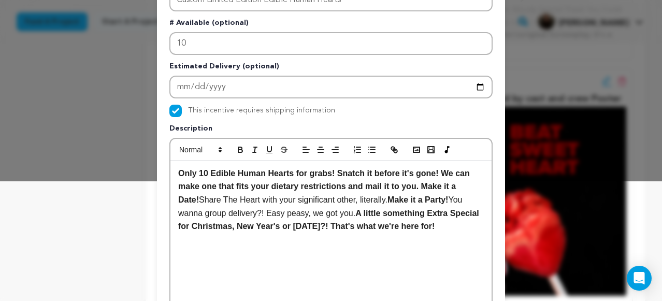
scroll to position [121, 0]
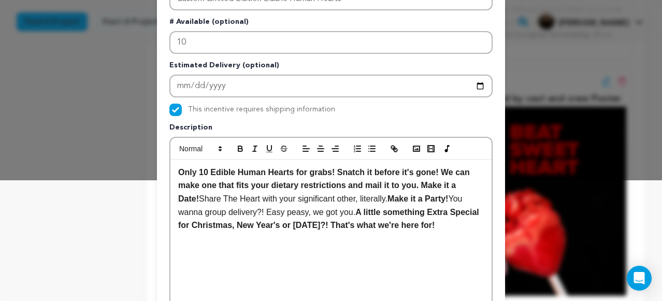
click at [474, 225] on p "Only 10 Edible Human Hearts for grabs! Snatch it before it's gone! We can make …" at bounding box center [330, 199] width 305 height 66
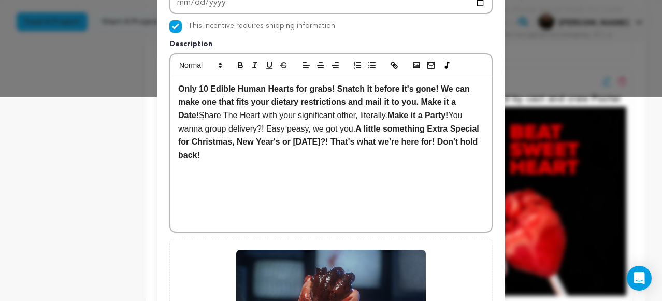
scroll to position [361, 0]
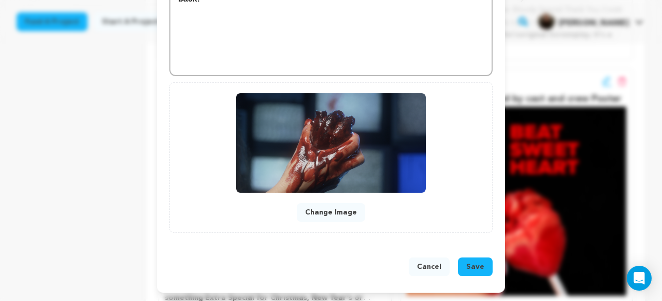
click at [487, 268] on button "Save" at bounding box center [475, 266] width 35 height 19
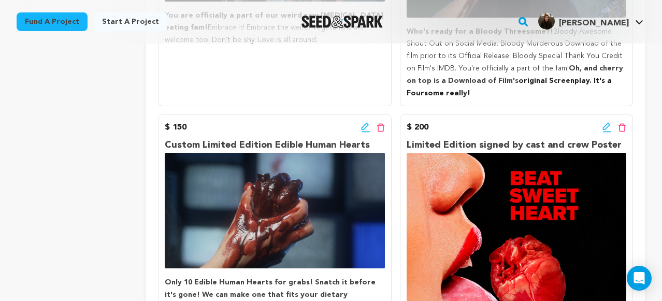
scroll to position [622, 0]
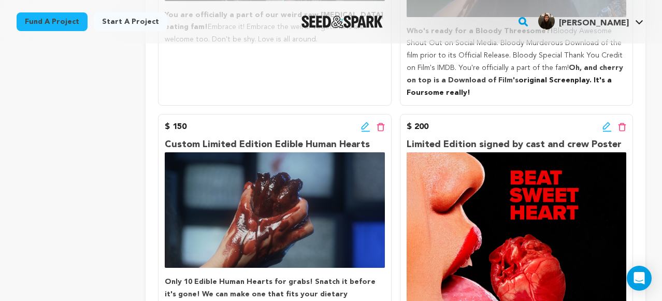
click at [602, 122] on icon at bounding box center [606, 127] width 9 height 10
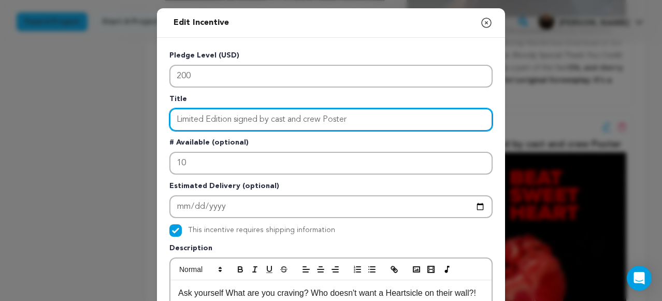
click at [238, 120] on input "Limited Edition signed by cast and crew Poster" at bounding box center [330, 119] width 323 height 23
click at [312, 120] on input "Limited Edition Signed by Cast and crew Poster" at bounding box center [330, 119] width 323 height 23
click at [329, 119] on input "Limited Edition Signed by Cast and Crew Poster" at bounding box center [330, 119] width 323 height 23
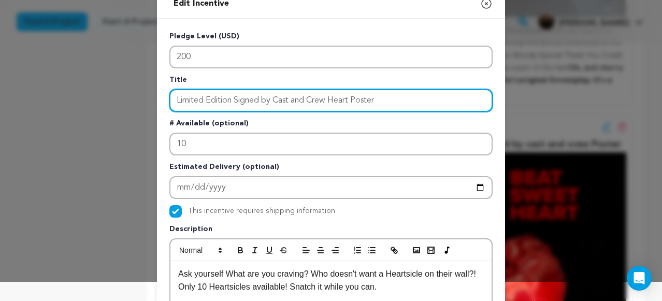
scroll to position [14, 0]
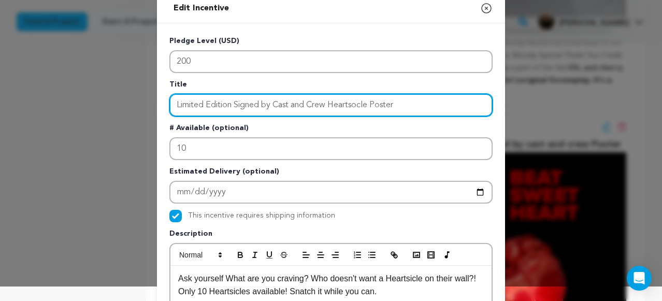
click at [356, 106] on input "Limited Edition Signed by Cast and Crew Heartsocle Poster" at bounding box center [330, 105] width 323 height 23
type input "Limited Edition Signed by Cast and Crew Heartsicle Poster"
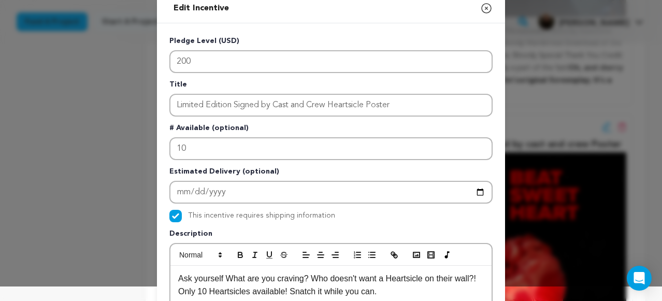
click at [413, 133] on p "# Available (optional)" at bounding box center [330, 130] width 323 height 14
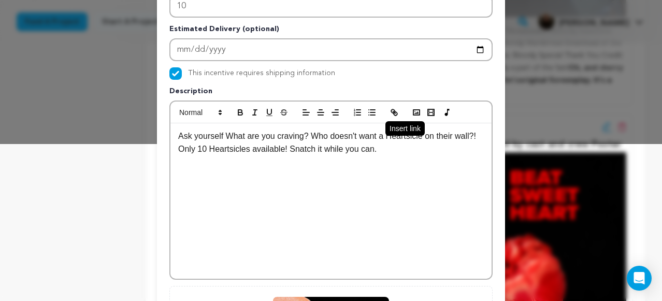
scroll to position [158, 0]
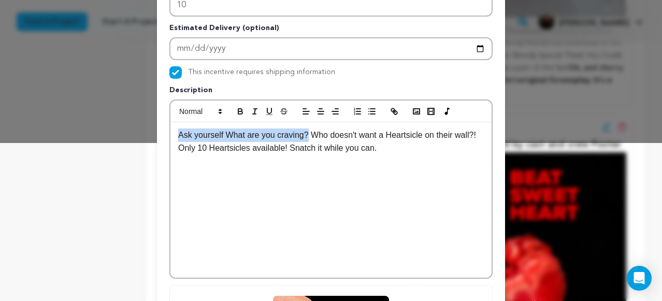
drag, startPoint x: 311, startPoint y: 136, endPoint x: 179, endPoint y: 137, distance: 132.0
click at [179, 137] on p "Ask yourself What are you craving? Who doesn't want a Heartsicle on their wall?…" at bounding box center [330, 141] width 305 height 26
copy p "Ask yourself What are you craving?"
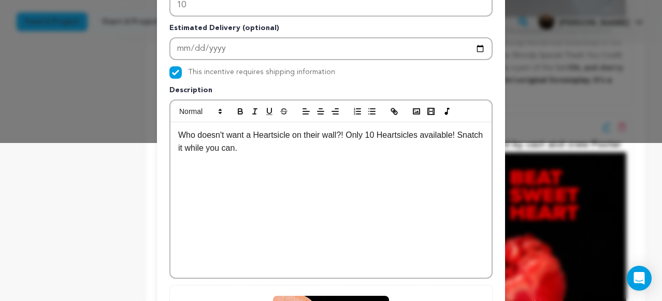
click at [308, 148] on p "Who doesn't want a Heartsicle on their wall?! Only 10 Heartsicles available! Sn…" at bounding box center [330, 141] width 305 height 26
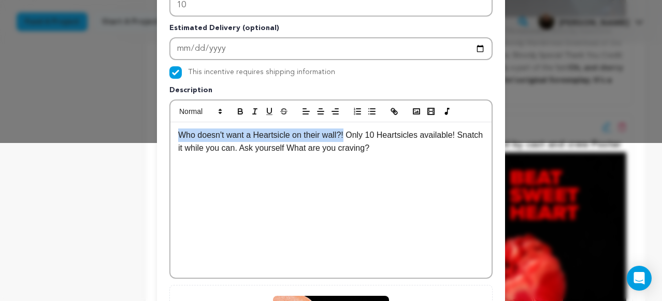
drag, startPoint x: 347, startPoint y: 136, endPoint x: 171, endPoint y: 131, distance: 176.6
click at [171, 131] on div "Who doesn't want a Heartsicle on their wall?! Only 10 Heartsicles available! Sn…" at bounding box center [330, 199] width 321 height 155
click at [241, 113] on icon "button" at bounding box center [240, 111] width 9 height 9
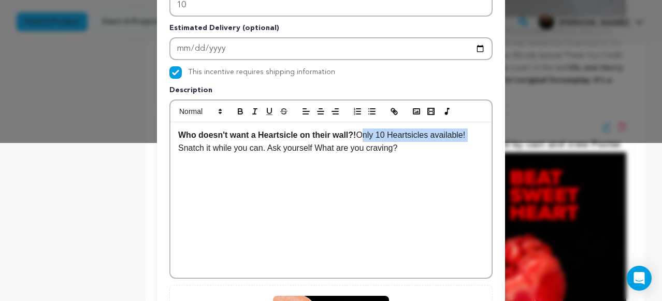
drag, startPoint x: 360, startPoint y: 134, endPoint x: 471, endPoint y: 138, distance: 110.4
click at [471, 138] on p "Who doesn't want a Heartsicle on their wall?! Only 10 Heartsicles available! Sn…" at bounding box center [330, 141] width 305 height 26
click at [240, 110] on icon "button" at bounding box center [240, 111] width 9 height 9
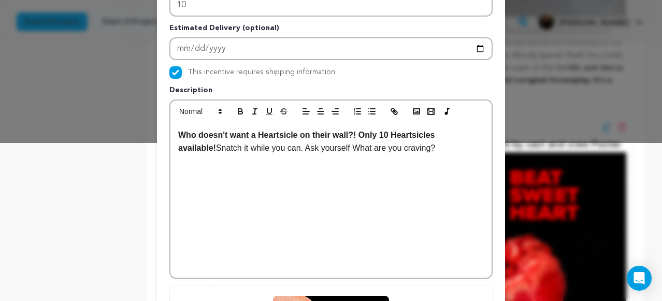
click at [279, 182] on div "Who doesn't want a Heartsicle on their wall?! Only 10 Heartsicles available! Sn…" at bounding box center [330, 199] width 321 height 155
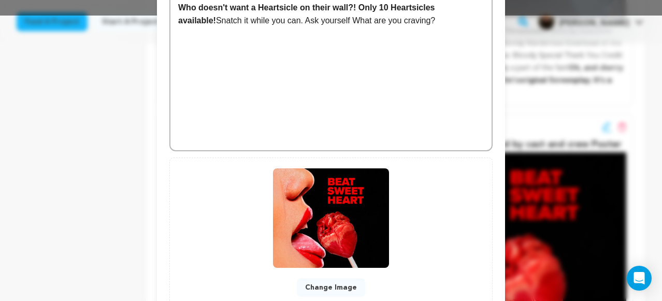
scroll to position [361, 0]
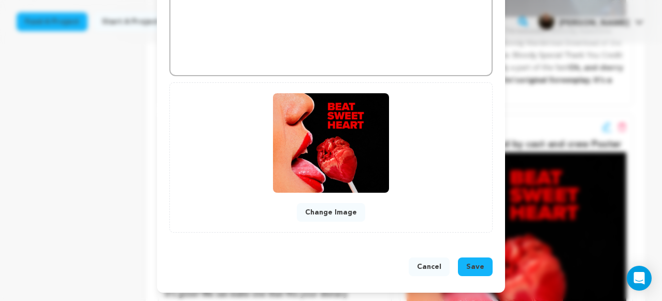
click at [472, 268] on span "Save" at bounding box center [475, 266] width 18 height 10
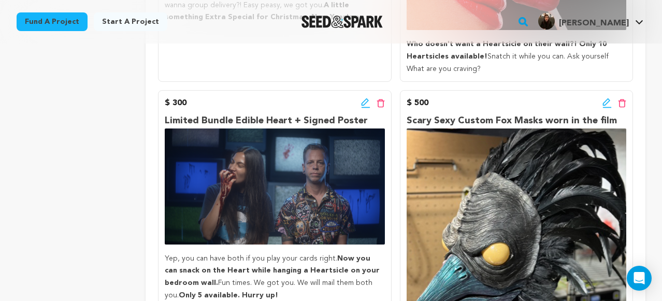
scroll to position [946, 0]
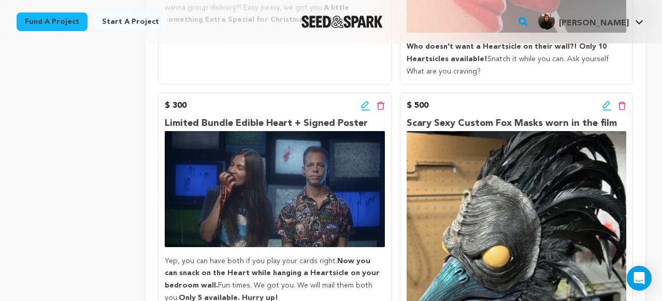
click at [364, 101] on icon at bounding box center [364, 104] width 7 height 7
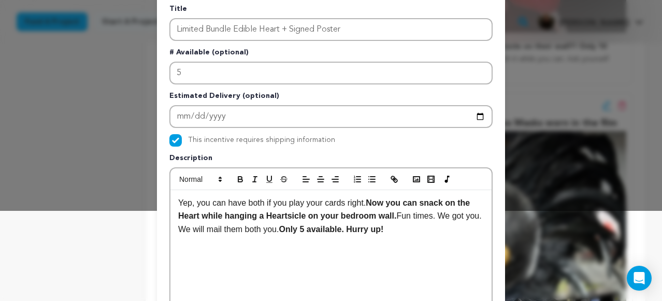
scroll to position [82, 0]
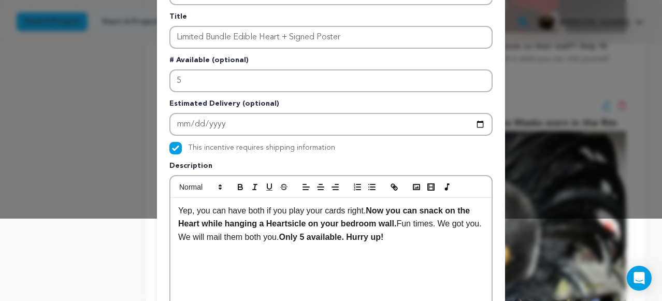
click at [211, 211] on p "Yep, you can have both if you play your cards right. Now you can snack on the H…" at bounding box center [330, 224] width 305 height 40
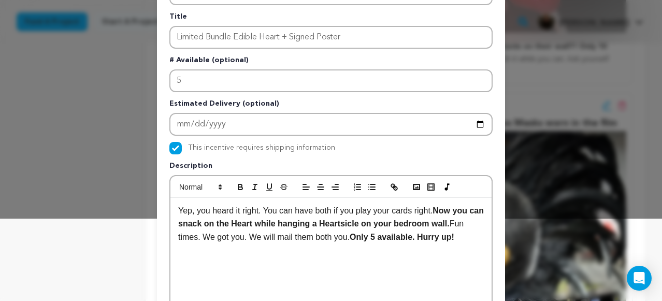
click at [436, 210] on p "Yep, you heard it right. You can have both if you play your cards right. Now yo…" at bounding box center [330, 224] width 305 height 40
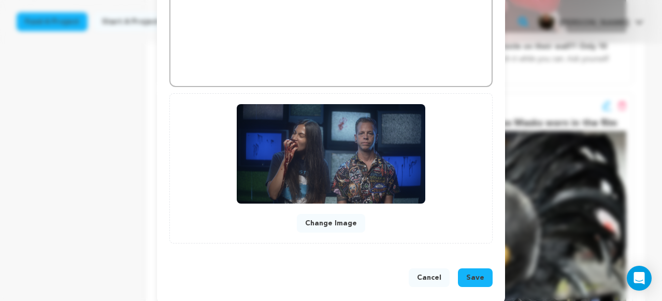
scroll to position [353, 0]
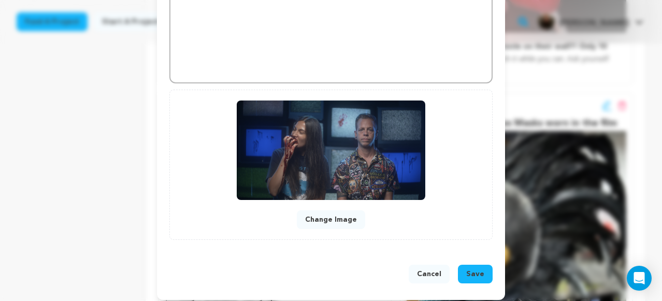
click at [475, 276] on span "Save" at bounding box center [475, 274] width 18 height 10
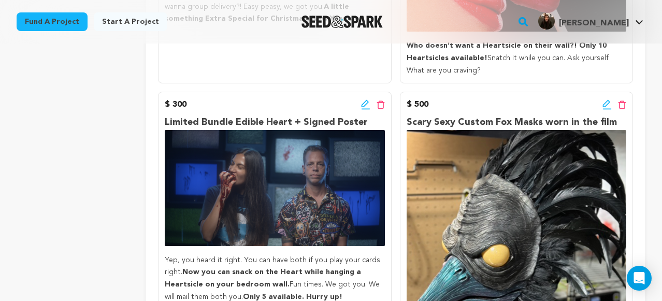
scroll to position [938, 0]
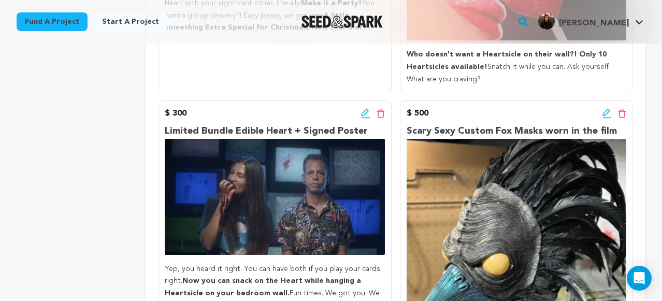
click at [604, 108] on icon at bounding box center [606, 113] width 9 height 10
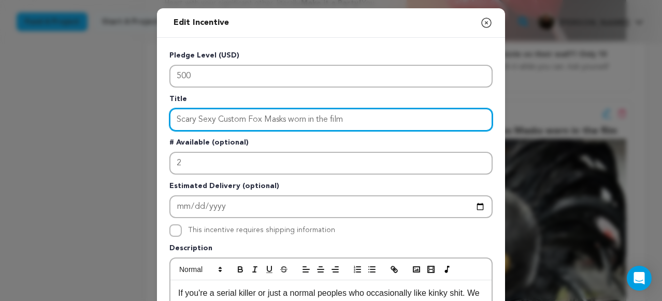
click at [294, 119] on input "Scary Sexy Custom Fox Masks worn in the film" at bounding box center [330, 119] width 323 height 23
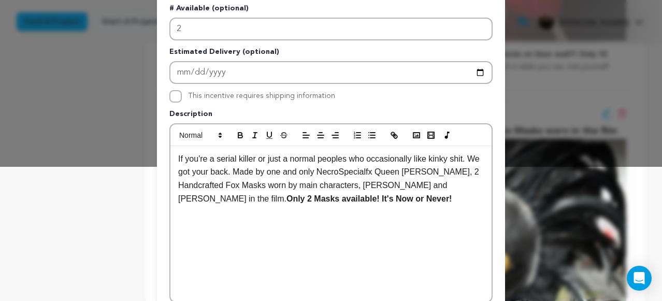
scroll to position [137, 0]
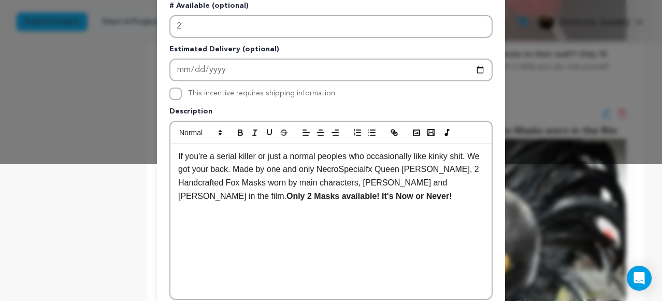
type input "Scary Sexy Custom Fox Masks Worn in The Film"
click at [347, 157] on p "If you're a serial killer or just a normal peoples who occasionally like kinky …" at bounding box center [330, 176] width 305 height 53
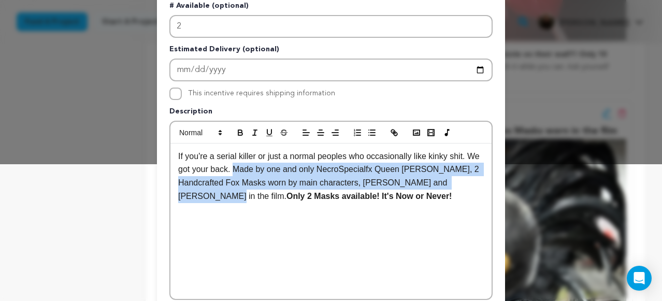
drag, startPoint x: 195, startPoint y: 197, endPoint x: 251, endPoint y: 170, distance: 62.3
click at [251, 170] on p "If you're a serial killer or just a normal peoples who occasionally like kinky …" at bounding box center [330, 176] width 305 height 53
click at [241, 135] on icon "button" at bounding box center [240, 134] width 4 height 3
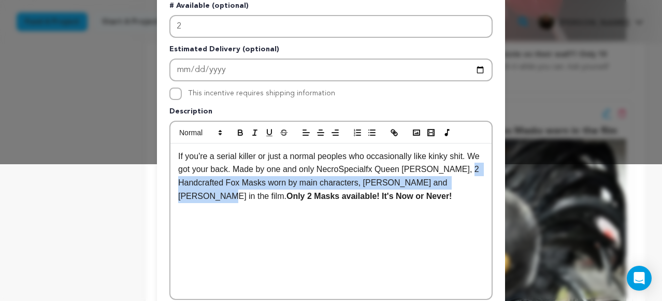
drag, startPoint x: 476, startPoint y: 170, endPoint x: 192, endPoint y: 198, distance: 285.1
click at [192, 198] on p "If you're a serial killer or just a normal peoples who occasionally like kinky …" at bounding box center [330, 176] width 305 height 53
click at [240, 134] on icon "button" at bounding box center [240, 132] width 9 height 9
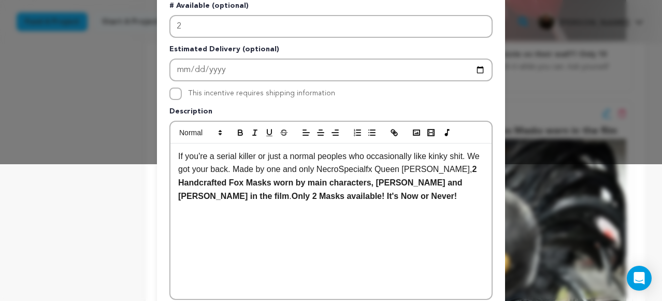
click at [363, 231] on div "If you're a serial killer or just a normal peoples who occasionally like kinky …" at bounding box center [330, 220] width 321 height 155
drag, startPoint x: 485, startPoint y: 169, endPoint x: 476, endPoint y: 169, distance: 8.8
click at [476, 169] on div "If you're a serial killer or just a normal peoples who occasionally like kinky …" at bounding box center [330, 220] width 321 height 155
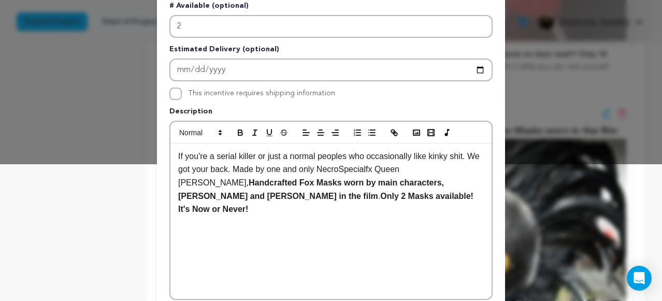
scroll to position [361, 0]
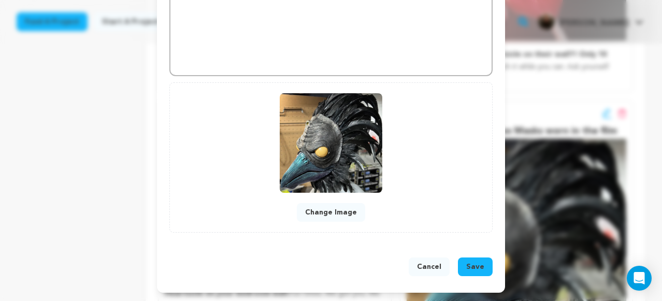
click at [484, 270] on button "Save" at bounding box center [475, 266] width 35 height 19
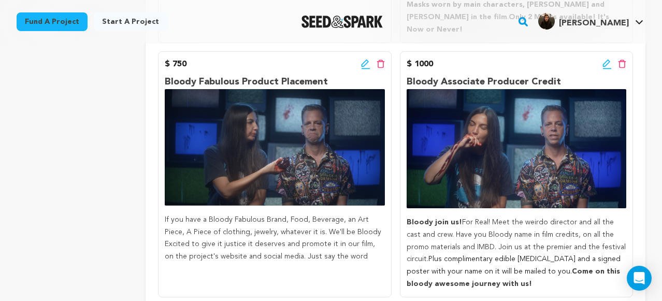
scroll to position [1272, 0]
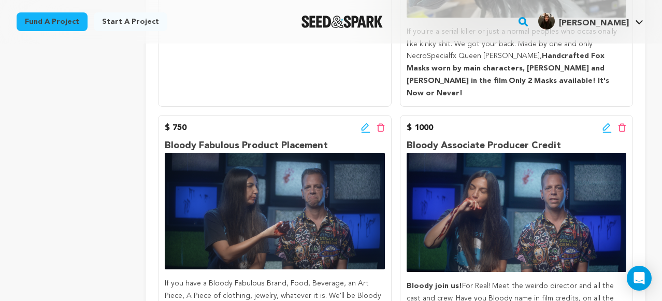
click at [362, 123] on icon at bounding box center [365, 128] width 9 height 10
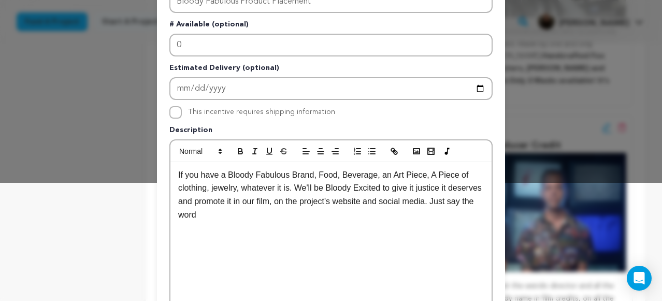
scroll to position [119, 0]
click at [295, 186] on p "If you have a Bloody Fabulous Brand, Food, Beverage, an Art Piece, A Piece of c…" at bounding box center [330, 193] width 305 height 53
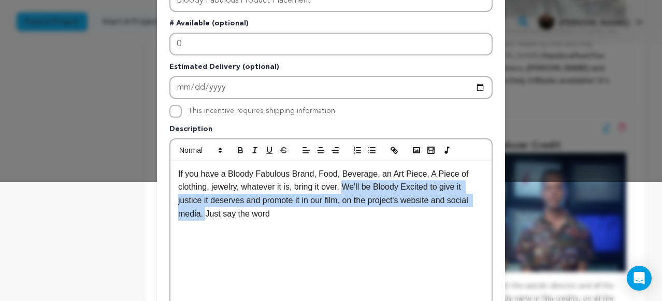
drag, startPoint x: 206, startPoint y: 214, endPoint x: 347, endPoint y: 188, distance: 144.2
click at [347, 188] on p "If you have a Bloody Fabulous Brand, Food, Beverage, an Art Piece, A Piece of c…" at bounding box center [330, 193] width 305 height 53
click at [240, 151] on icon "button" at bounding box center [240, 149] width 9 height 9
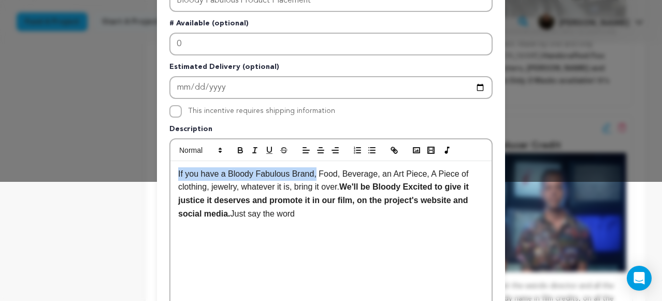
drag, startPoint x: 316, startPoint y: 173, endPoint x: 162, endPoint y: 179, distance: 153.9
click at [162, 179] on div "Pledge Level (USD) 750 Title Bloody Fabulous Product Placement # Available (opt…" at bounding box center [331, 202] width 348 height 567
drag, startPoint x: 432, startPoint y: 176, endPoint x: 173, endPoint y: 176, distance: 258.9
click at [173, 176] on div "If you have a Bloody Fabulous Brand, Food, Beverage, an Art Piece, A Piece of c…" at bounding box center [330, 238] width 321 height 155
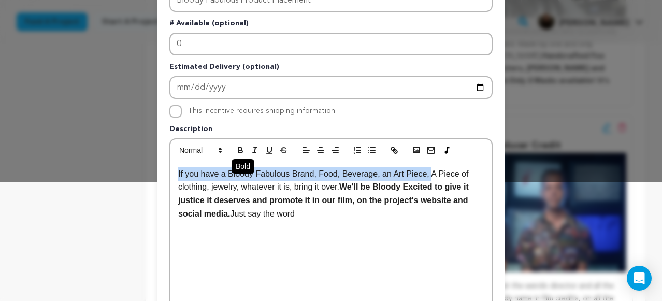
click at [239, 147] on icon "button" at bounding box center [240, 149] width 9 height 9
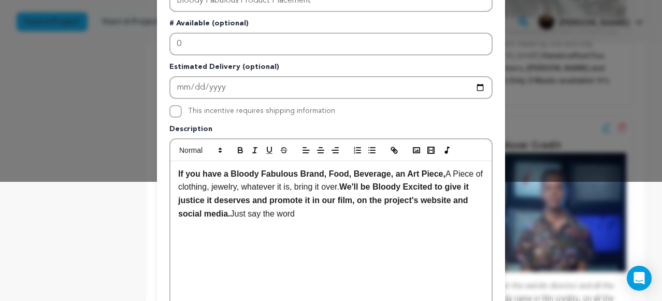
click at [288, 235] on div "If you have a Bloody Fabulous Brand, Food, Beverage, an Art Piece, A Piece of c…" at bounding box center [330, 238] width 321 height 155
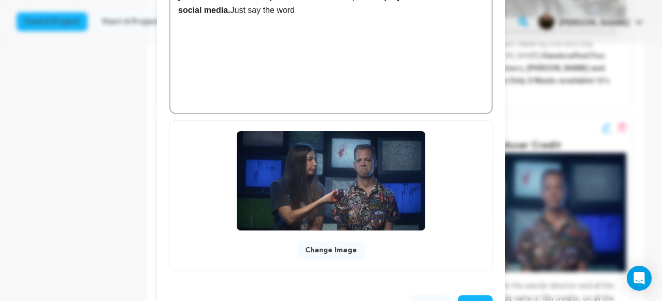
scroll to position [361, 0]
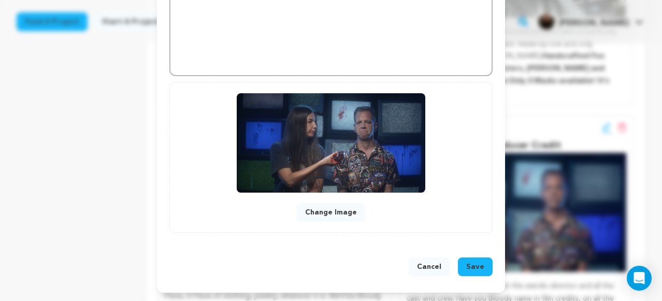
click at [478, 276] on div "Cancel Save" at bounding box center [330, 268] width 323 height 23
click at [479, 264] on span "Save" at bounding box center [475, 266] width 18 height 10
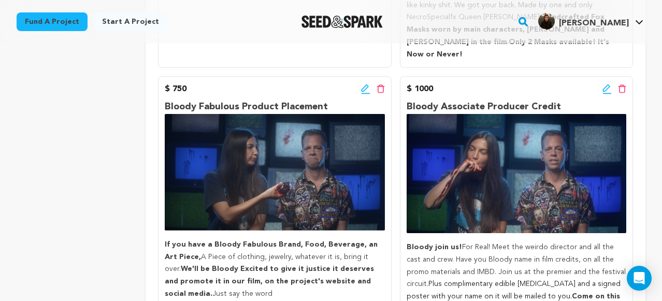
scroll to position [1307, 0]
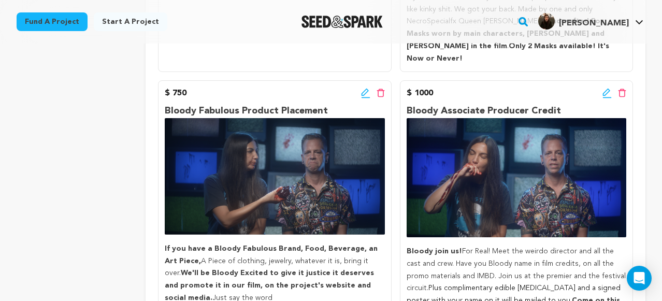
click at [604, 88] on icon at bounding box center [606, 93] width 9 height 10
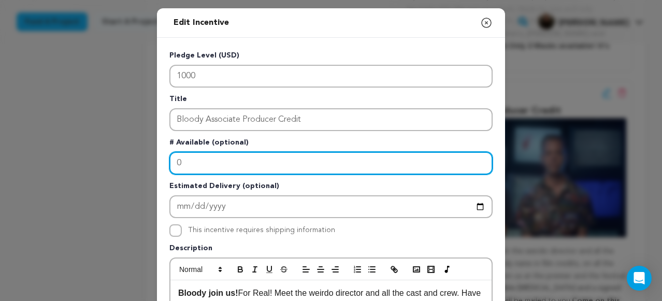
click at [396, 174] on input "0" at bounding box center [330, 163] width 323 height 23
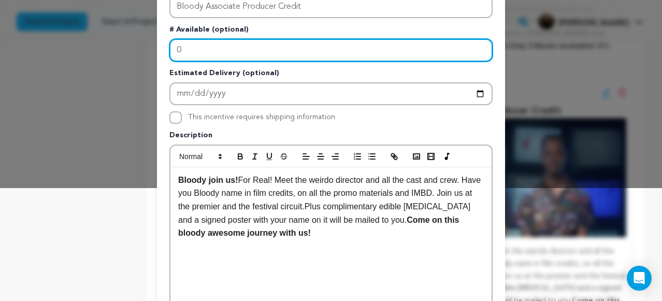
scroll to position [115, 0]
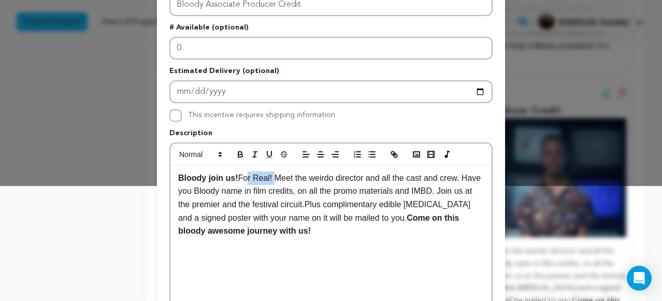
drag, startPoint x: 273, startPoint y: 177, endPoint x: 241, endPoint y: 178, distance: 32.1
click at [243, 178] on p "Bloody join us! For Real! Meet the weirdo director and all the cast and crew. H…" at bounding box center [330, 204] width 305 height 66
click at [269, 188] on p "Bloody join us! For Real! Meet the weirdo director and all the cast and crew. H…" at bounding box center [330, 204] width 305 height 66
drag, startPoint x: 271, startPoint y: 177, endPoint x: 240, endPoint y: 179, distance: 31.7
click at [240, 179] on p "Bloody join us! For Real! Meet the weirdo director and all the cast and crew. H…" at bounding box center [330, 204] width 305 height 66
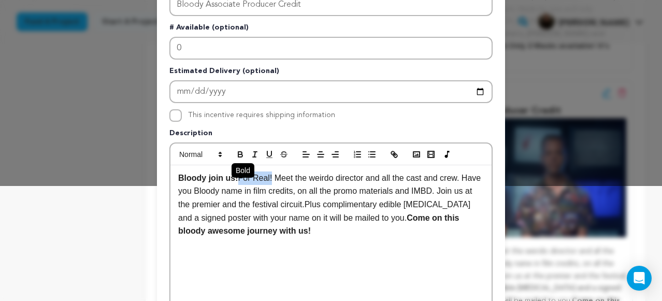
click at [240, 152] on icon "button" at bounding box center [240, 154] width 9 height 9
click at [368, 252] on div "Bloody join us! For Real! Meet the weirdo director and all the cast and crew. H…" at bounding box center [330, 242] width 321 height 155
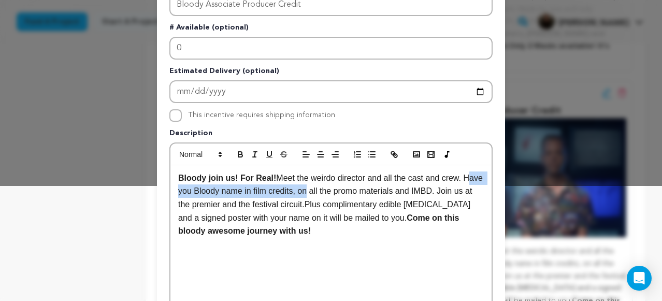
drag, startPoint x: 470, startPoint y: 176, endPoint x: 327, endPoint y: 188, distance: 143.4
click at [327, 188] on p "Bloody join us! For Real! Meet the weirdo director and all the cast and crew. H…" at bounding box center [330, 204] width 305 height 66
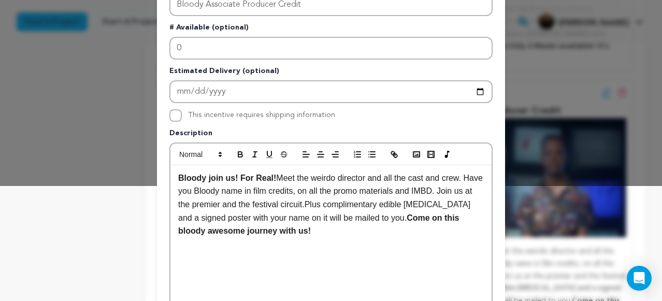
click at [279, 227] on strong "Come on this bloody awesome journey with us!" at bounding box center [319, 224] width 283 height 22
drag, startPoint x: 273, startPoint y: 180, endPoint x: 239, endPoint y: 180, distance: 34.2
click at [239, 180] on p "Bloody join us! For Real! Meet the weirdo director and all the cast and crew. H…" at bounding box center [330, 204] width 305 height 66
click at [241, 157] on icon "button" at bounding box center [240, 155] width 4 height 3
click at [398, 255] on div "Bloody join us! For Real! Meet the weirdo director and all the cast and crew. H…" at bounding box center [330, 242] width 321 height 155
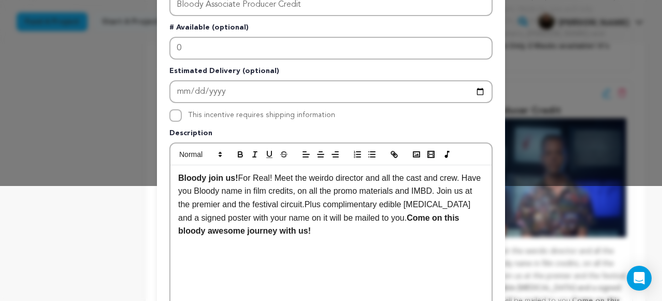
click at [392, 178] on p "Bloody join us! For Real! Meet the weirdo director and all the cast and crew. H…" at bounding box center [330, 204] width 305 height 66
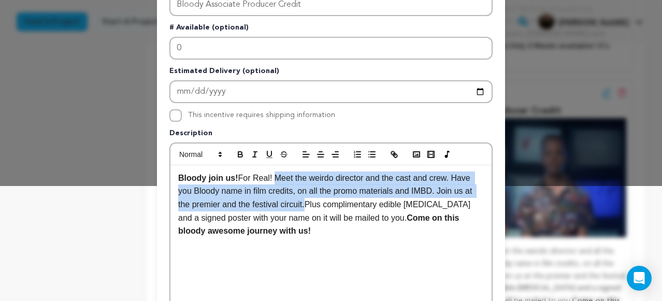
drag, startPoint x: 309, startPoint y: 206, endPoint x: 274, endPoint y: 180, distance: 43.7
click at [274, 180] on p "Bloody join us! For Real! Meet the weirdo director and the cast and crew. Have …" at bounding box center [330, 204] width 305 height 66
click at [239, 151] on icon "button" at bounding box center [240, 154] width 9 height 9
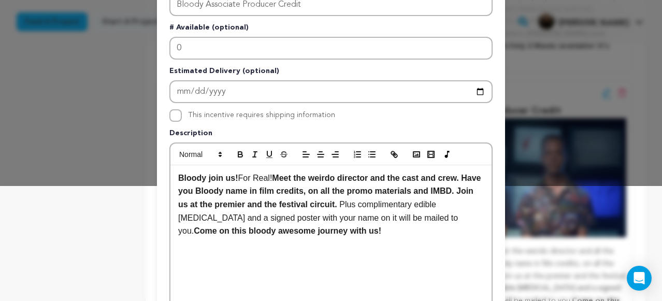
click at [340, 249] on div "Bloody join us! For Real! Meet the weirdo director and the cast and crew. Have …" at bounding box center [330, 242] width 321 height 155
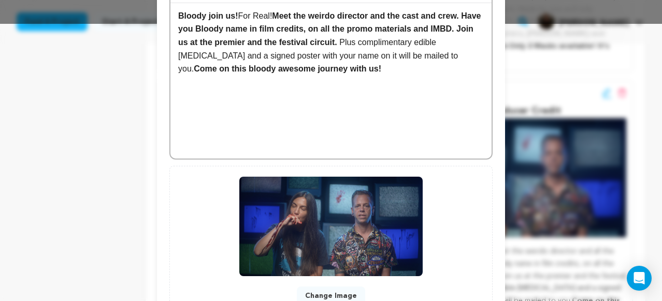
scroll to position [361, 0]
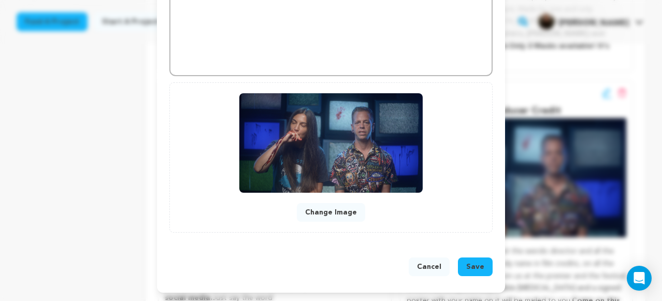
click at [471, 270] on span "Save" at bounding box center [475, 266] width 18 height 10
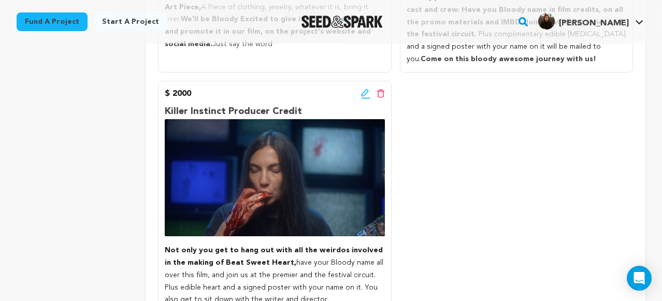
scroll to position [1562, 0]
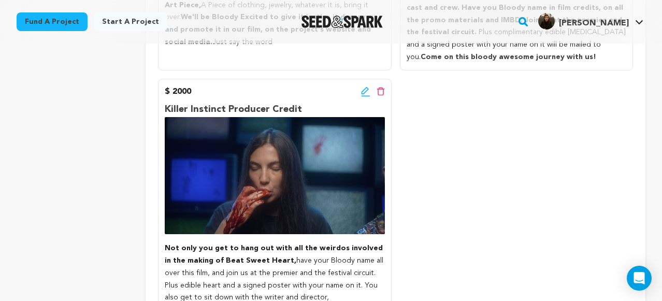
click at [361, 87] on icon at bounding box center [364, 90] width 7 height 7
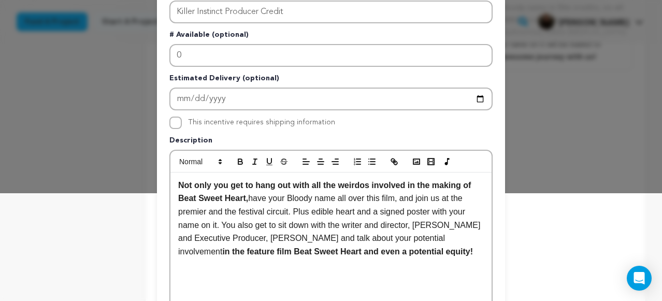
scroll to position [113, 0]
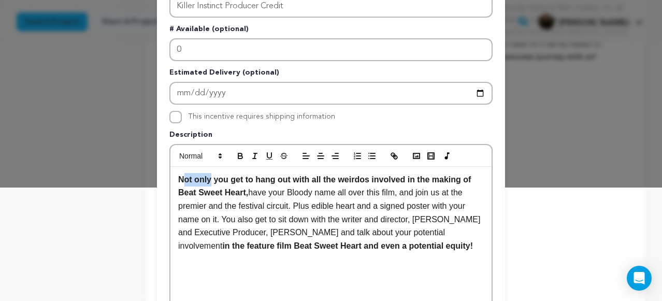
drag, startPoint x: 210, startPoint y: 182, endPoint x: 158, endPoint y: 170, distance: 52.6
click at [158, 170] on div "Pledge Level (USD) 2000 Title Killer Instinct Producer Credit # Available (opti…" at bounding box center [331, 207] width 348 height 567
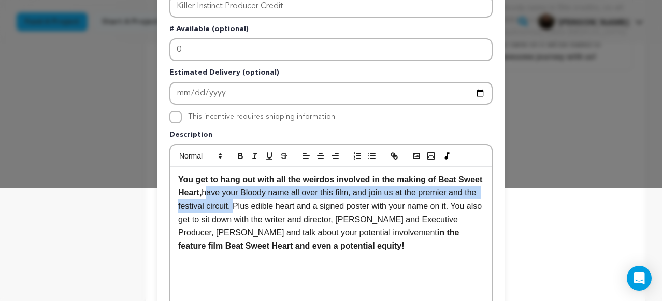
drag, startPoint x: 233, startPoint y: 191, endPoint x: 264, endPoint y: 208, distance: 35.0
click at [263, 208] on span "have your Bloody name all over this film, and join us at the premier and the fe…" at bounding box center [331, 212] width 306 height 49
click at [240, 158] on icon "button" at bounding box center [240, 157] width 4 height 3
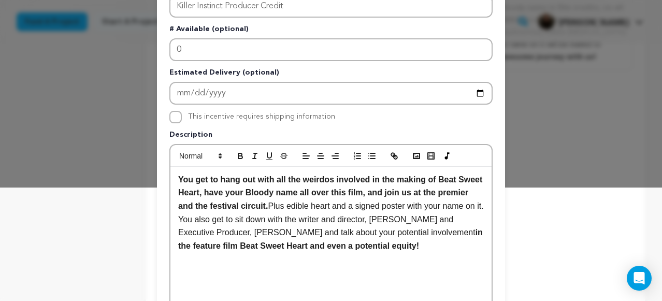
click at [350, 273] on div "You get to hang out with all the weirdos involved in the making of Beat Sweet H…" at bounding box center [330, 244] width 321 height 155
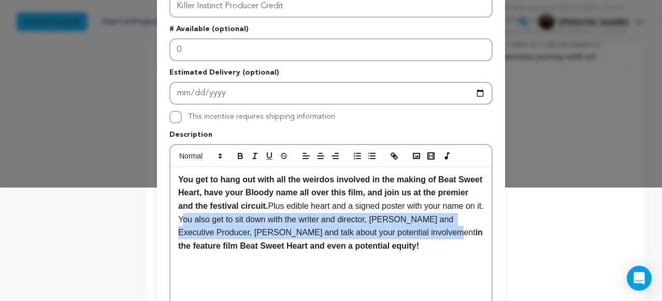
drag, startPoint x: 223, startPoint y: 219, endPoint x: 464, endPoint y: 233, distance: 241.7
click at [464, 233] on p "You get to hang out with all the weirdos involved in the making of Beat Sweet H…" at bounding box center [330, 213] width 305 height 80
click at [233, 155] on button "button" at bounding box center [240, 156] width 14 height 12
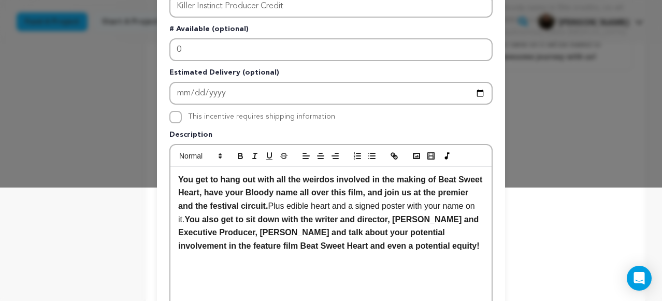
click at [348, 242] on strong "You also get to sit down with the writer and director, Mariya Somova and Execut…" at bounding box center [329, 232] width 303 height 35
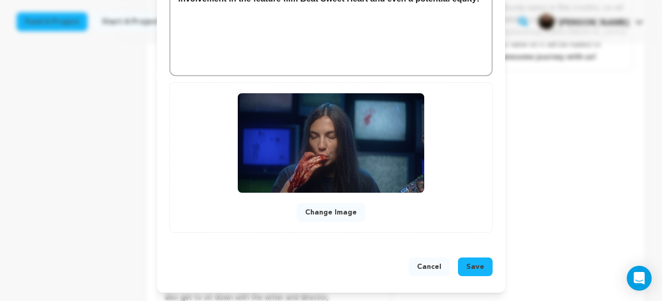
click at [468, 269] on span "Save" at bounding box center [475, 266] width 18 height 10
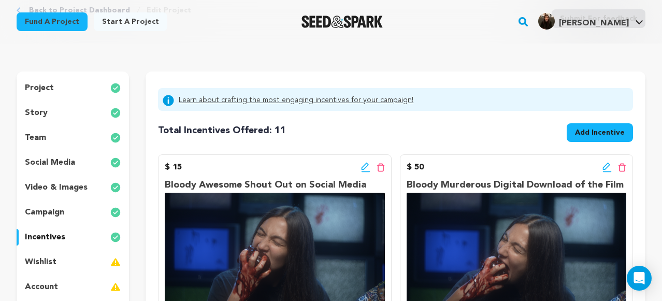
scroll to position [66, 0]
click at [43, 113] on p "story" at bounding box center [36, 112] width 23 height 12
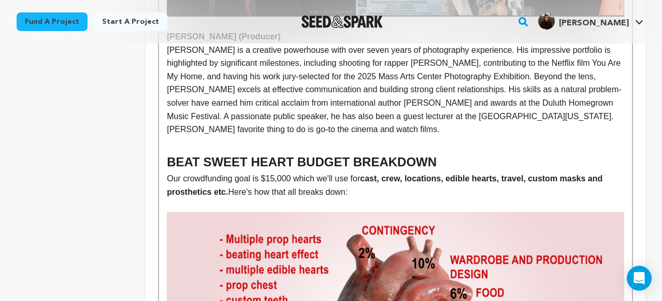
scroll to position [2365, 0]
click at [233, 171] on p "Our crowdfunding goal is $15,000 which we'll use for cast, crew, locations, edi…" at bounding box center [395, 184] width 457 height 26
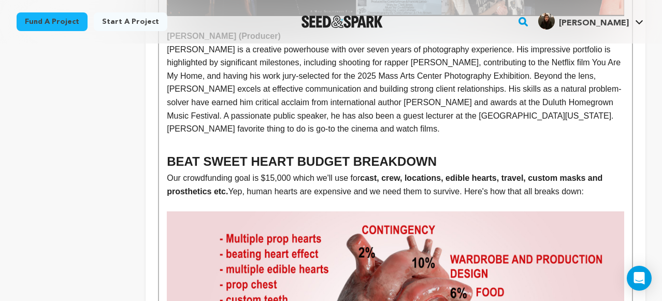
click at [510, 173] on strong "cast, crew, locations, edible hearts, travel, custom masks and prosthetics etc." at bounding box center [386, 184] width 438 height 22
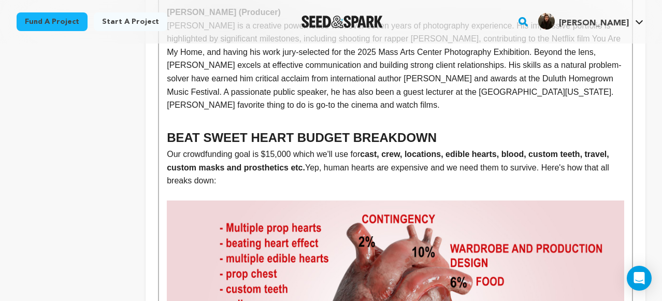
scroll to position [2390, 0]
click at [245, 149] on strong "cast, crew, locations, edible hearts, blood, custom teeth, travel, custom masks…" at bounding box center [389, 160] width 444 height 22
click at [275, 149] on strong "cast, crew, locations, edible hearts, blood, custom teeth, travel, custom masks…" at bounding box center [389, 160] width 444 height 22
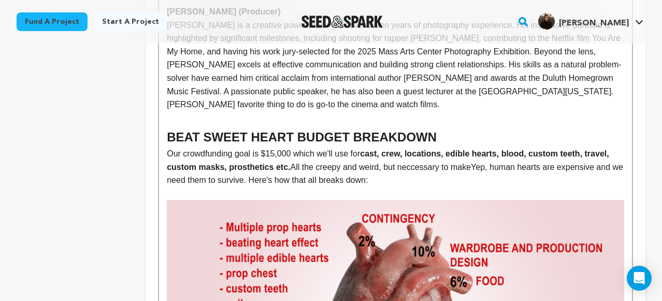
click at [430, 147] on p "Our crowdfunding goal is $15,000 which we'll use for cast, crew, locations, edi…" at bounding box center [395, 167] width 457 height 40
click at [476, 147] on p "Our crowdfunding goal is $15,000 which we'll use for cast, crew, locations, edi…" at bounding box center [395, 167] width 457 height 40
click at [475, 147] on p "Our crowdfunding goal is $15,000 which we'll use for cast, crew, locations, edi…" at bounding box center [395, 167] width 457 height 40
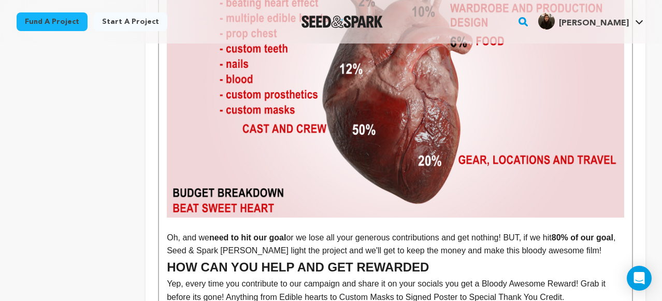
scroll to position [2632, 0]
